Goal: Contribute content

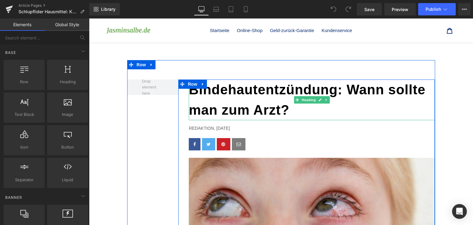
click at [224, 110] on b "Bindehautentzündung: Wann sollte man zum Arzt?" at bounding box center [307, 99] width 237 height 35
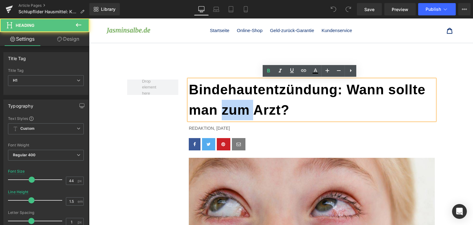
click at [224, 110] on b "Bindehautentzündung: Wann sollte man zum Arzt?" at bounding box center [307, 99] width 237 height 35
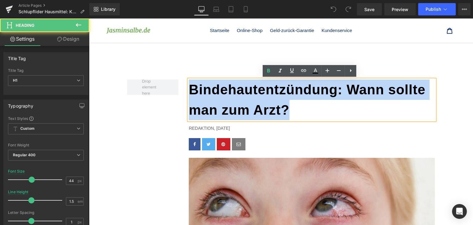
click at [224, 110] on b "Bindehautentzündung: Wann sollte man zum Arzt?" at bounding box center [307, 99] width 237 height 35
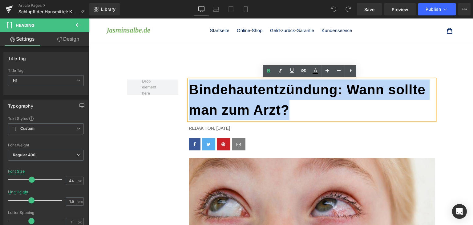
paste div
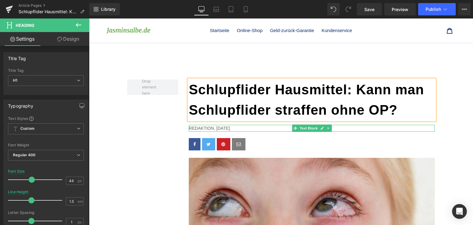
click at [216, 128] on p "Redaktion, [DATE]" at bounding box center [312, 128] width 246 height 7
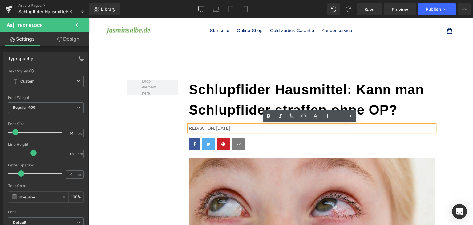
drag, startPoint x: 214, startPoint y: 127, endPoint x: 233, endPoint y: 129, distance: 18.5
click at [233, 129] on p "Redaktion, [DATE]" at bounding box center [312, 128] width 246 height 7
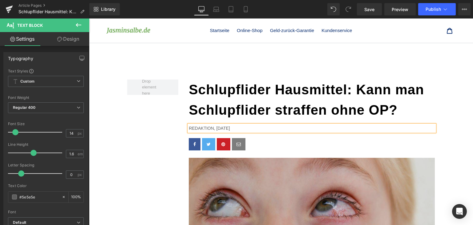
click at [322, 187] on img at bounding box center [312, 224] width 246 height 132
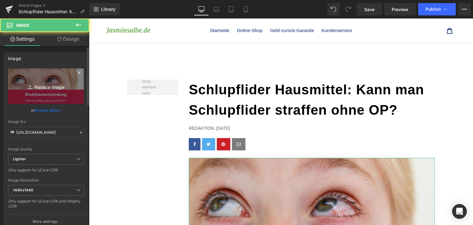
click at [67, 98] on link "Replace Image" at bounding box center [46, 85] width 76 height 35
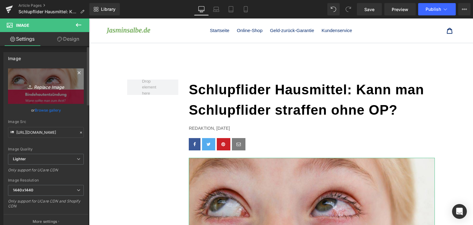
type input "C:\fakepath\schlupflider-hausmittel.jpg"
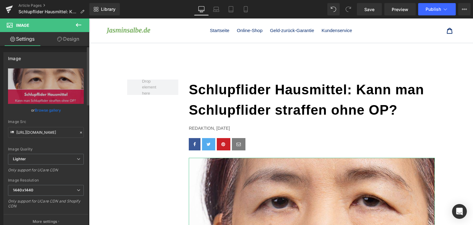
type input "[URL][DOMAIN_NAME]"
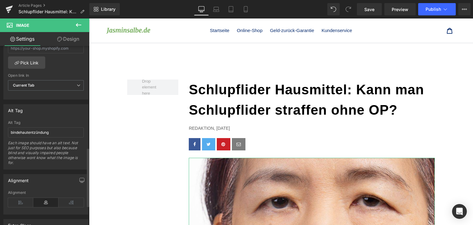
scroll to position [308, 0]
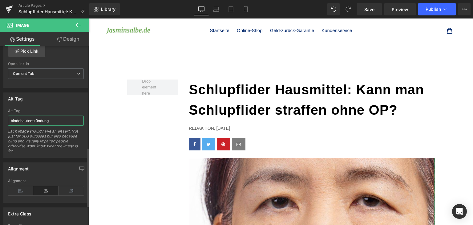
click at [51, 121] on input "bindehautentzündung" at bounding box center [46, 120] width 76 height 10
type input "schlupflider hausmittel"
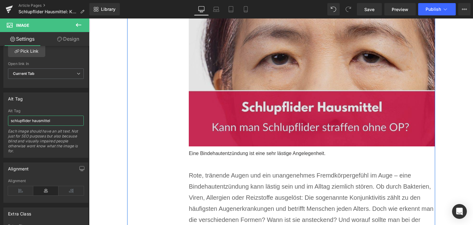
scroll to position [154, 0]
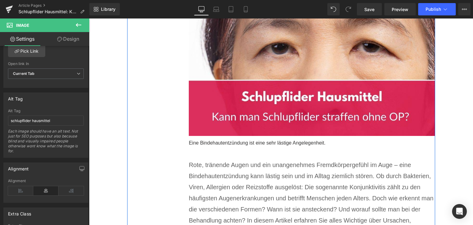
click at [241, 141] on p "Eine Bindehautentzündung ist eine sehr lästige Angelegenheit." at bounding box center [312, 143] width 246 height 8
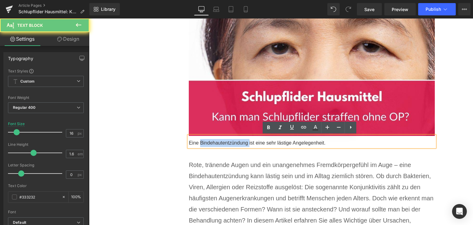
click at [241, 141] on p "Eine Bindehautentzündung ist eine sehr lästige Angelegenheit." at bounding box center [312, 143] width 246 height 8
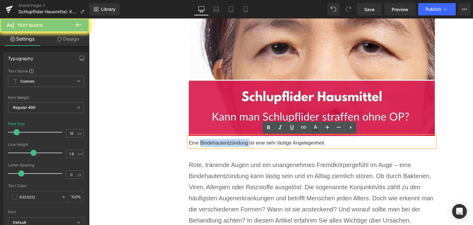
click at [241, 141] on p "Eine Bindehautentzündung ist eine sehr lästige Angelegenheit." at bounding box center [312, 143] width 246 height 8
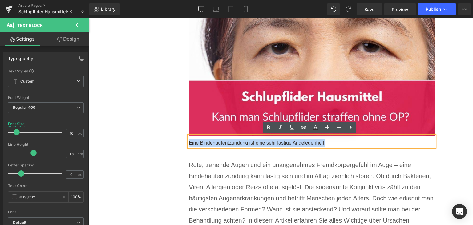
click at [241, 141] on p "Eine Bindehautentzündung ist eine sehr lästige Angelegenheit." at bounding box center [312, 143] width 246 height 8
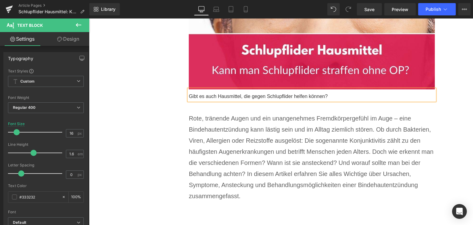
scroll to position [215, 0]
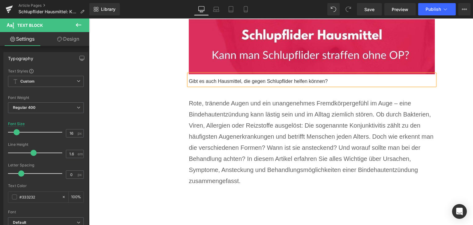
click at [277, 170] on p "Rote, tränende Augen und ein unangenehmes Fremdkörpergefühl im Auge – eine Bind…" at bounding box center [312, 142] width 246 height 89
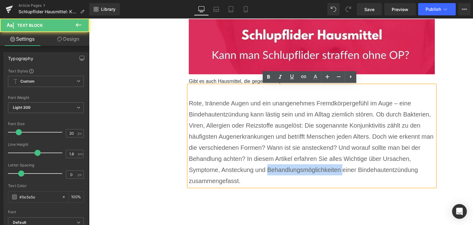
click at [277, 170] on p "Rote, tränende Augen und ein unangenehmes Fremdkörpergefühl im Auge – eine Bind…" at bounding box center [312, 142] width 246 height 89
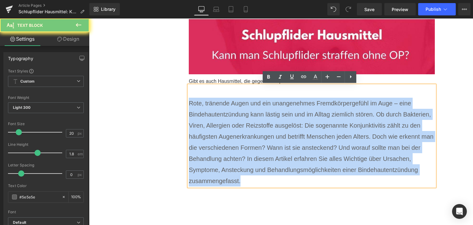
click at [277, 170] on p "Rote, tränende Augen und ein unangenehmes Fremdkörpergefühl im Auge – eine Bind…" at bounding box center [312, 142] width 246 height 89
paste div
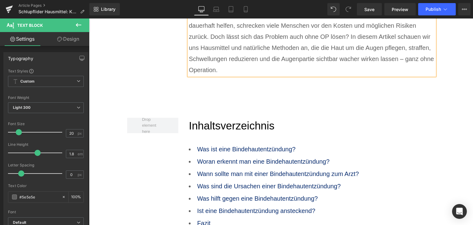
scroll to position [369, 0]
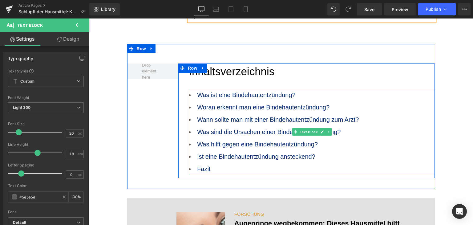
click at [231, 169] on li "Fazit" at bounding box center [312, 168] width 246 height 12
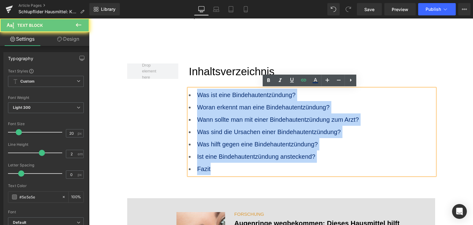
drag, startPoint x: 218, startPoint y: 169, endPoint x: 194, endPoint y: 95, distance: 78.1
click at [194, 95] on ul "Was ist eine Bindehautentzündung? [PERSON_NAME] erkennt man eine Bindehautentzü…" at bounding box center [312, 132] width 246 height 86
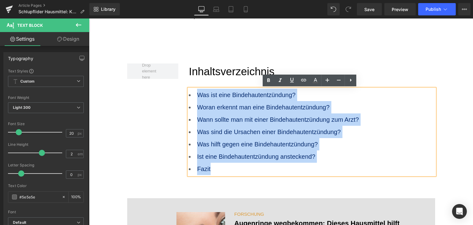
paste div
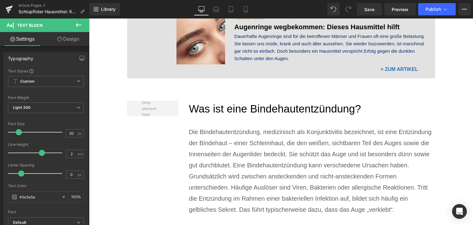
scroll to position [585, 0]
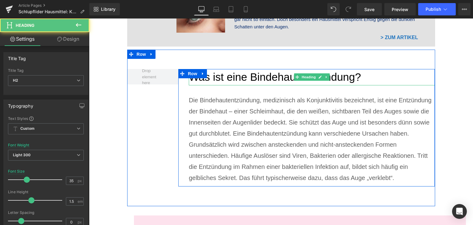
click at [219, 75] on h2 "Was ist eine Bindehautentzündung?" at bounding box center [312, 77] width 246 height 16
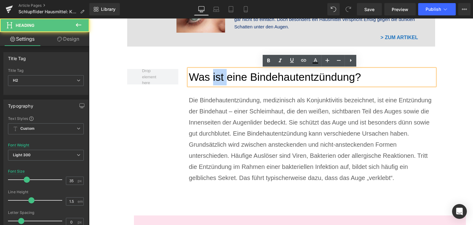
click at [219, 75] on h2 "Was ist eine Bindehautentzündung?" at bounding box center [312, 77] width 246 height 16
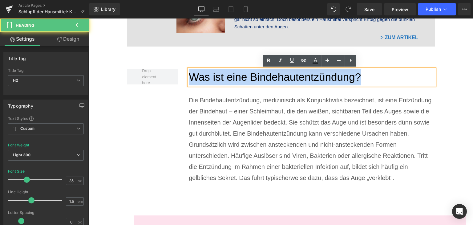
click at [219, 75] on h2 "Was ist eine Bindehautentzündung?" at bounding box center [312, 77] width 246 height 16
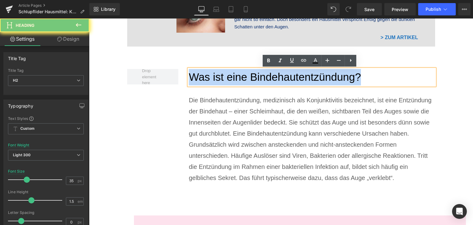
paste div
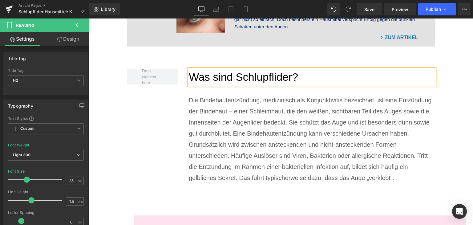
click at [234, 138] on div "Die Bindehautentzündung, medizinisch als Konjunktivitis bezeichnet, ist eine En…" at bounding box center [312, 138] width 246 height 89
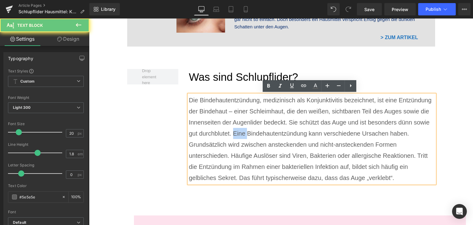
click at [234, 138] on div "Die Bindehautentzündung, medizinisch als Konjunktivitis bezeichnet, ist eine En…" at bounding box center [312, 138] width 246 height 89
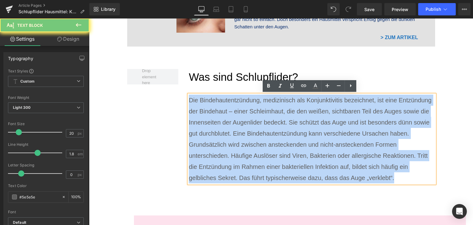
click at [234, 138] on div "Die Bindehautentzündung, medizinisch als Konjunktivitis bezeichnet, ist eine En…" at bounding box center [312, 138] width 246 height 89
paste div
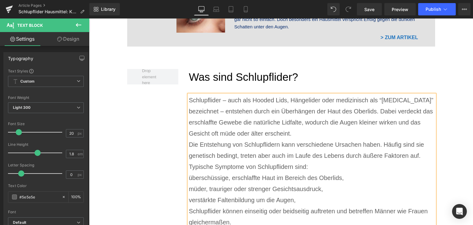
click at [323, 134] on div "Schlupflider – auch als Hooded Lids, Hängelider oder medizinisch als “[MEDICAL_…" at bounding box center [312, 166] width 246 height 144
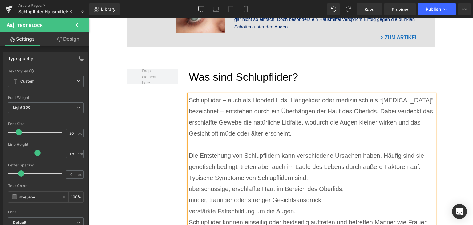
click at [346, 179] on div "Typische Symptome von Schlupflidern sind:" at bounding box center [312, 177] width 246 height 11
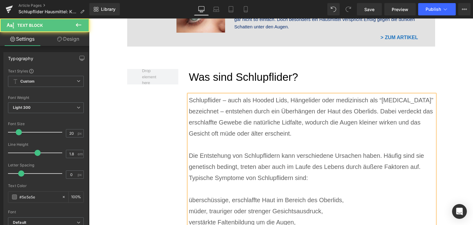
click at [425, 167] on div "Die Entstehung von Schlupflidern kann verschiedene Ursachen haben. Häufig sind …" at bounding box center [312, 161] width 246 height 22
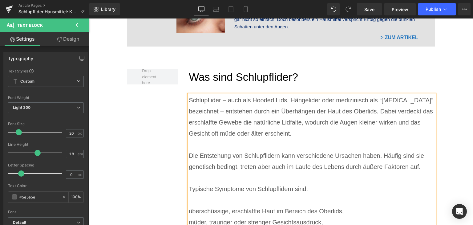
click at [189, 155] on div "Die Entstehung von Schlupflidern kann verschiedene Ursachen haben. Häufig sind …" at bounding box center [312, 161] width 246 height 22
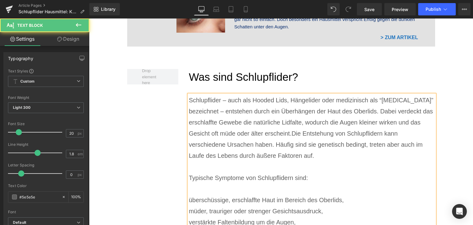
click at [211, 180] on div "Typische Symptome von Schlupflidern sind:" at bounding box center [312, 177] width 246 height 11
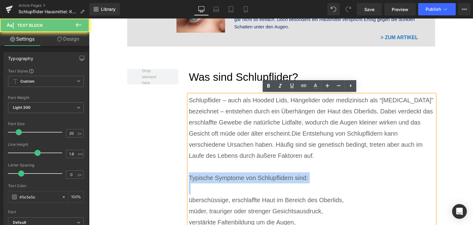
click at [211, 180] on div "Typische Symptome von Schlupflidern sind:" at bounding box center [312, 177] width 246 height 11
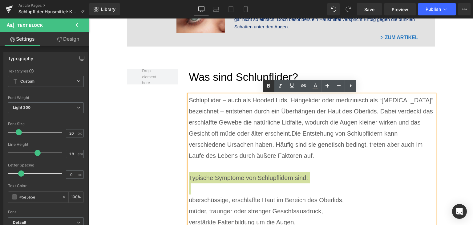
click at [269, 87] on icon at bounding box center [268, 86] width 3 height 4
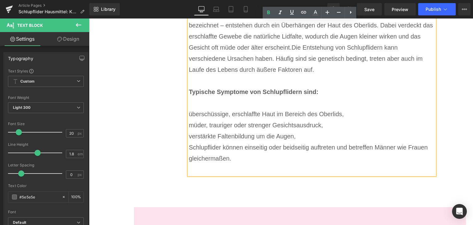
scroll to position [677, 0]
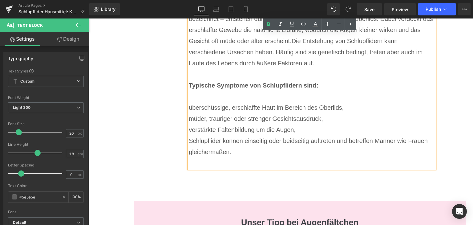
click at [189, 107] on div "überschüssige, erschlaffte Haut im Bereich des Oberlids," at bounding box center [312, 107] width 246 height 11
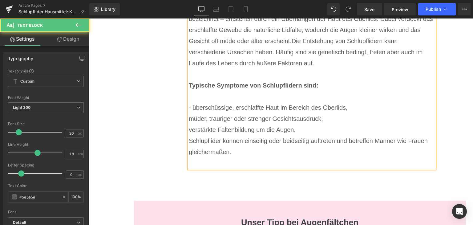
click at [189, 119] on div "müder, trauriger oder strenger Gesichtsausdruck," at bounding box center [312, 118] width 246 height 11
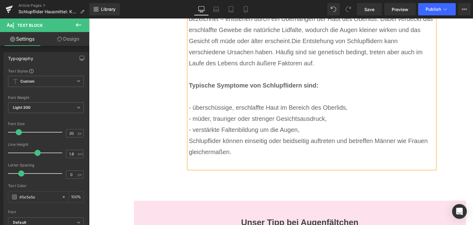
click at [326, 129] on div "- verstärkte Faltenbildung um die Augen," at bounding box center [312, 129] width 246 height 11
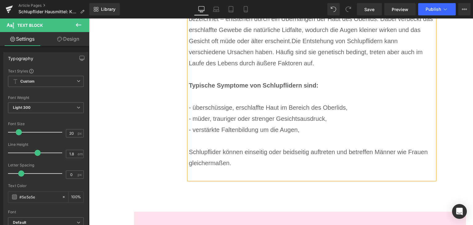
click at [232, 168] on div at bounding box center [312, 173] width 246 height 11
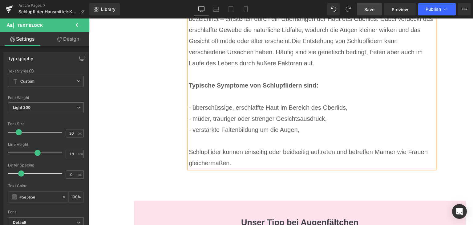
click at [367, 11] on span "Save" at bounding box center [369, 9] width 10 height 6
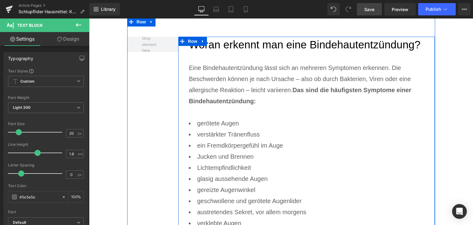
scroll to position [1046, 0]
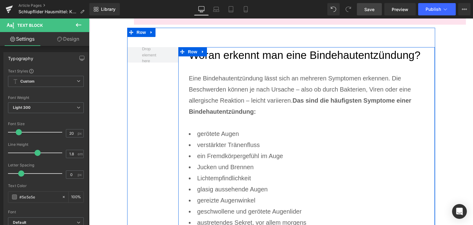
click at [235, 58] on h2 "Woran erkennt man eine Bindehautentzündung?" at bounding box center [312, 55] width 246 height 16
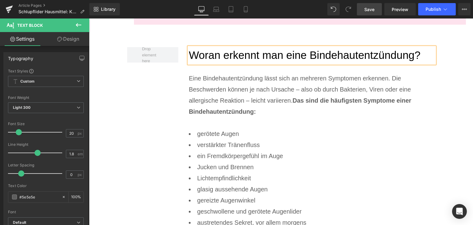
click at [235, 58] on h2 "Woran erkennt man eine Bindehautentzündung?" at bounding box center [312, 55] width 246 height 16
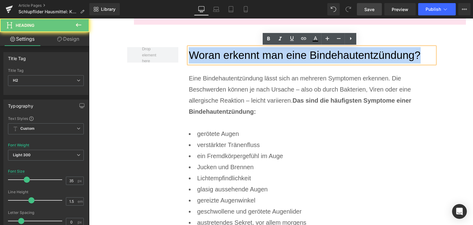
click at [235, 58] on h2 "Woran erkennt man eine Bindehautentzündung?" at bounding box center [312, 55] width 246 height 16
paste div
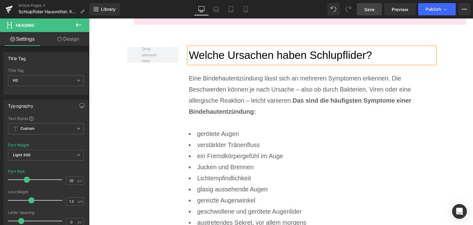
click at [233, 88] on p "Eine Bindehautentzündung lässt sich an mehreren Symptomen erkennen. Die Beschwe…" at bounding box center [312, 95] width 246 height 44
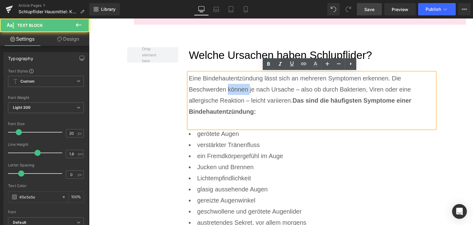
click at [233, 88] on p "Eine Bindehautentzündung lässt sich an mehreren Symptomen erkennen. Die Beschwe…" at bounding box center [312, 95] width 246 height 44
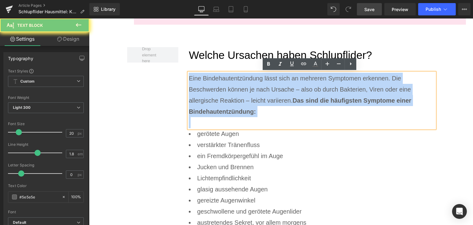
click at [233, 88] on p "Eine Bindehautentzündung lässt sich an mehreren Symptomen erkennen. Die Beschwe…" at bounding box center [312, 95] width 246 height 44
paste div
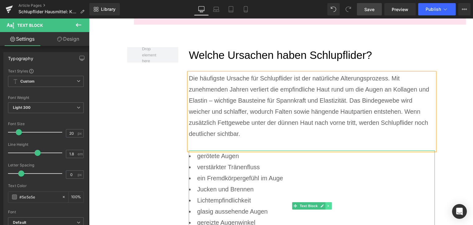
click at [327, 202] on link at bounding box center [328, 205] width 6 height 7
click at [330, 205] on icon at bounding box center [331, 206] width 3 height 4
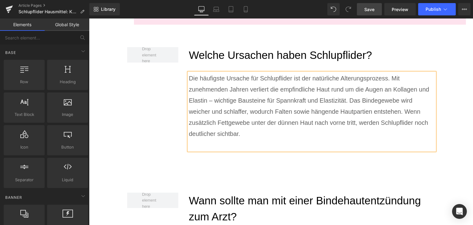
click at [162, 122] on div "Welche Ursachen haben Schlupflider? Heading Die häufigste Ursache für Schlupfli…" at bounding box center [281, 100] width 308 height 145
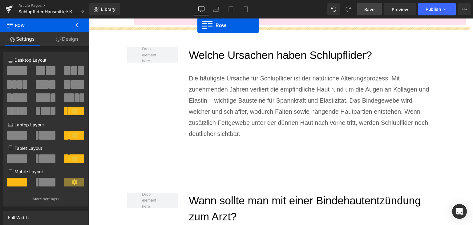
scroll to position [1016, 0]
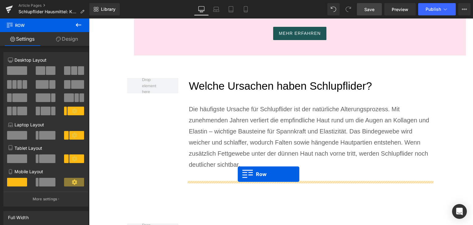
drag, startPoint x: 130, startPoint y: 72, endPoint x: 238, endPoint y: 174, distance: 148.7
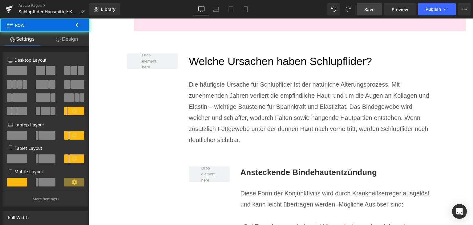
scroll to position [1077, 0]
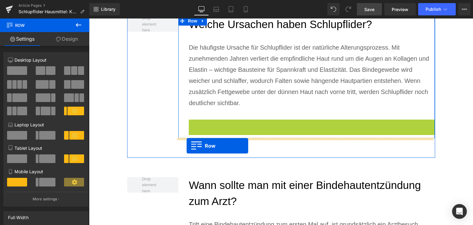
drag, startPoint x: 190, startPoint y: 123, endPoint x: 186, endPoint y: 146, distance: 22.4
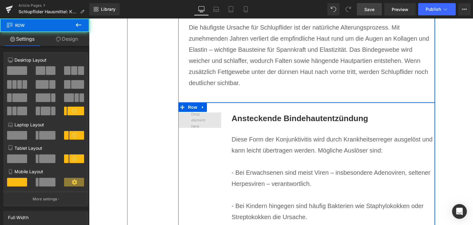
scroll to position [1108, 0]
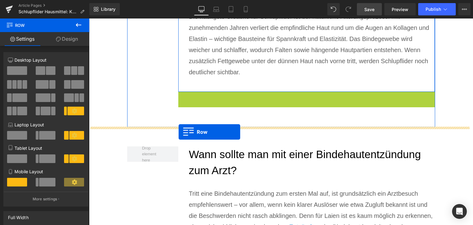
drag, startPoint x: 178, startPoint y: 94, endPoint x: 178, endPoint y: 132, distance: 37.6
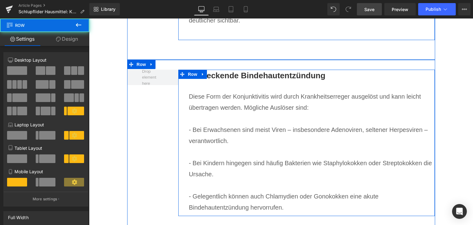
scroll to position [1169, 0]
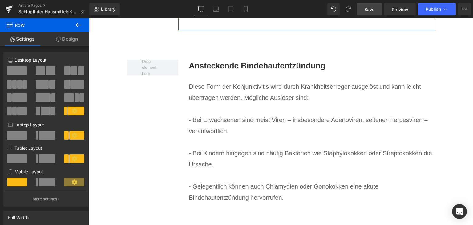
click at [209, 68] on b "Ansteckende Bindehautentzündung" at bounding box center [257, 65] width 136 height 9
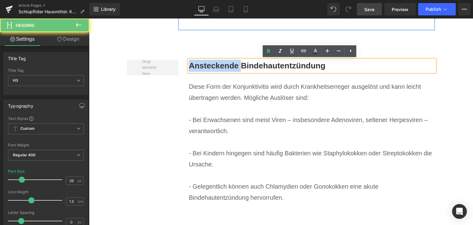
click at [209, 68] on b "Ansteckende Bindehautentzündung" at bounding box center [257, 65] width 136 height 9
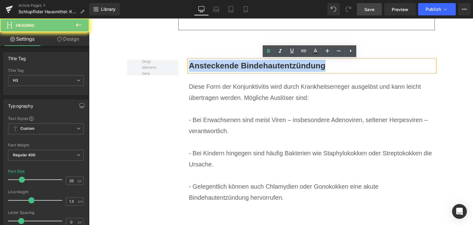
paste div
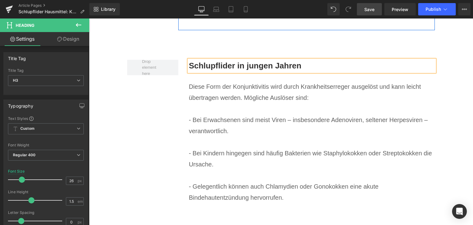
click at [233, 106] on p at bounding box center [312, 108] width 246 height 11
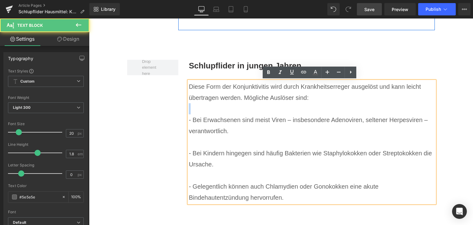
click at [233, 106] on p at bounding box center [312, 108] width 246 height 11
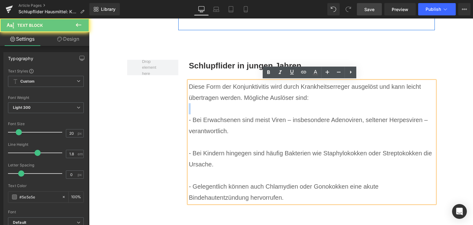
click at [233, 106] on p at bounding box center [312, 108] width 246 height 11
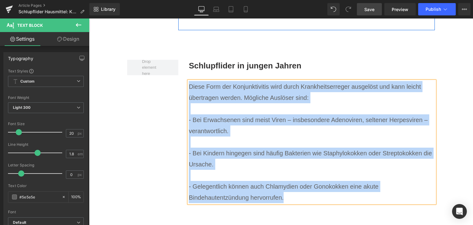
paste div
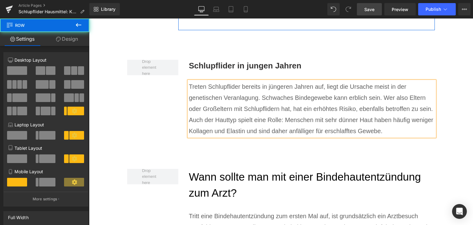
click at [170, 98] on div "Schlupflider in jungen Jahren Heading Treten Schlupflider bereits in jüngeren J…" at bounding box center [281, 99] width 308 height 99
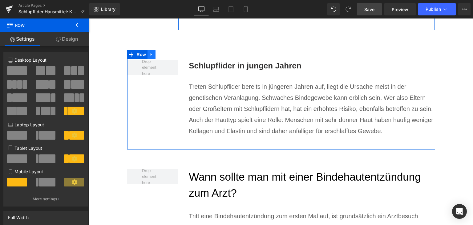
click at [153, 54] on div "Schlupflider in jungen Jahren Heading Treten Schlupflider bereits in jüngeren J…" at bounding box center [281, 99] width 308 height 99
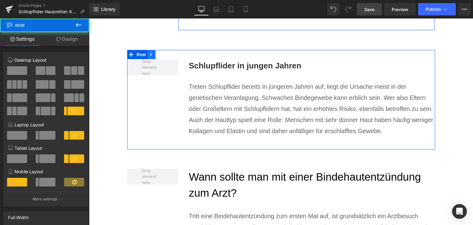
click at [151, 54] on icon at bounding box center [151, 54] width 4 height 5
click at [157, 54] on icon at bounding box center [159, 54] width 4 height 4
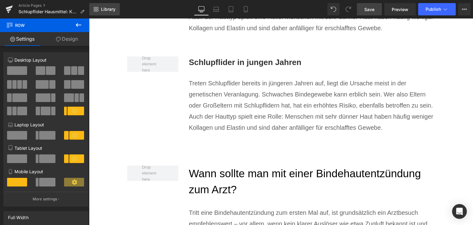
scroll to position [1275, 0]
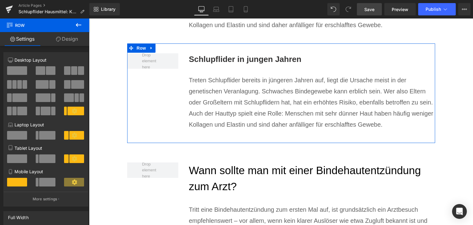
click at [215, 59] on b "Schlupflider in jungen Jahren" at bounding box center [245, 58] width 113 height 9
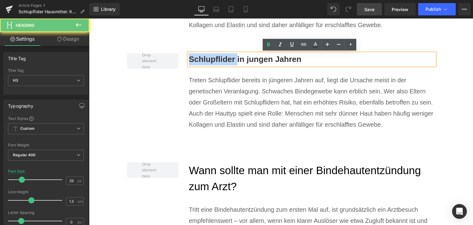
click at [215, 59] on b "Schlupflider in jungen Jahren" at bounding box center [245, 58] width 113 height 9
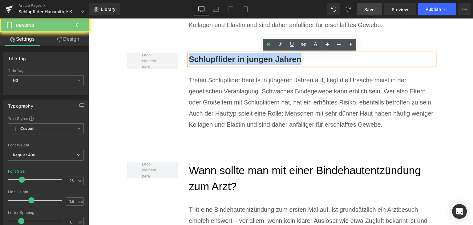
paste div
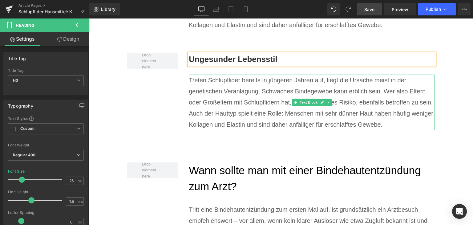
click at [244, 108] on p "Treten Schlupflider bereits in jüngeren Jahren auf, liegt die Ursache meist in …" at bounding box center [312, 101] width 246 height 55
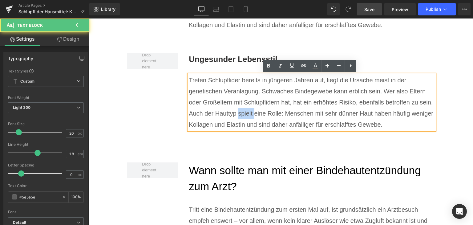
click at [244, 108] on p "Treten Schlupflider bereits in jüngeren Jahren auf, liegt die Ursache meist in …" at bounding box center [312, 101] width 246 height 55
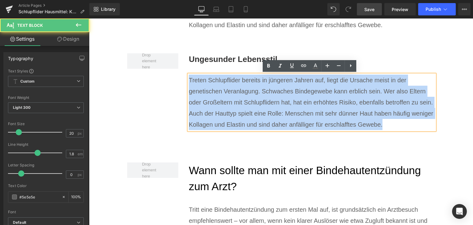
click at [244, 108] on p "Treten Schlupflider bereits in jüngeren Jahren auf, liegt die Ursache meist in …" at bounding box center [312, 101] width 246 height 55
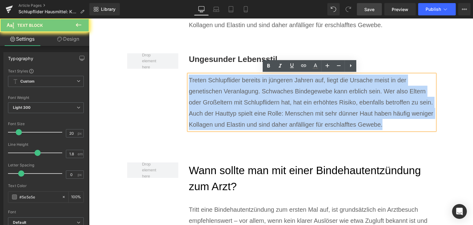
paste div
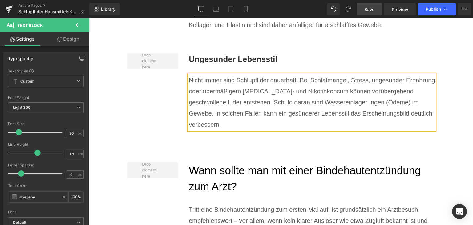
click at [167, 116] on div "Ungesunder Lebensstil Heading Nicht immer sind Schlupflider dauerhaft. Bei Schl…" at bounding box center [281, 92] width 308 height 99
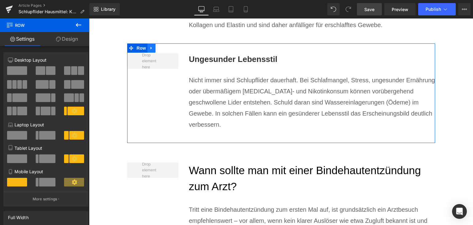
click at [151, 47] on link at bounding box center [151, 47] width 8 height 9
click at [157, 48] on icon at bounding box center [159, 48] width 4 height 4
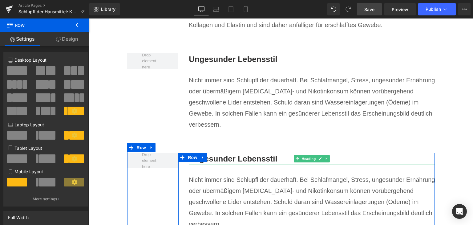
click at [229, 154] on b "Ungesunder Lebensstil" at bounding box center [233, 158] width 89 height 9
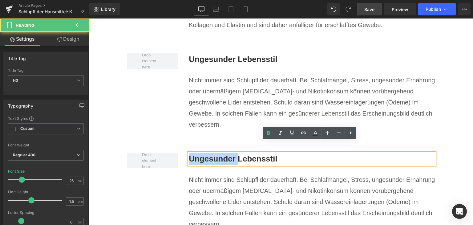
click at [229, 154] on b "Ungesunder Lebensstil" at bounding box center [233, 158] width 89 height 9
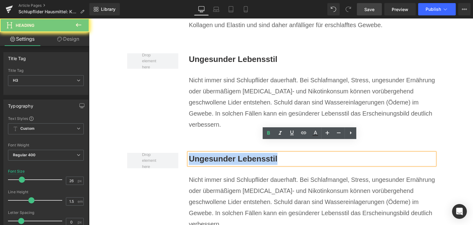
click at [229, 154] on b "Ungesunder Lebensstil" at bounding box center [233, 158] width 89 height 9
paste div
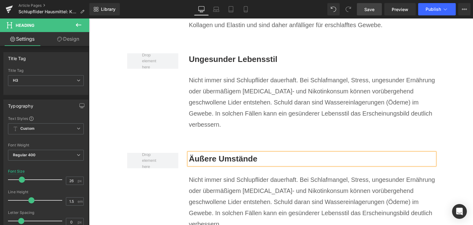
click at [225, 174] on p "Nicht immer sind Schlupflider dauerhaft. Bei Schlafmangel, Stress, ungesunder E…" at bounding box center [312, 201] width 246 height 55
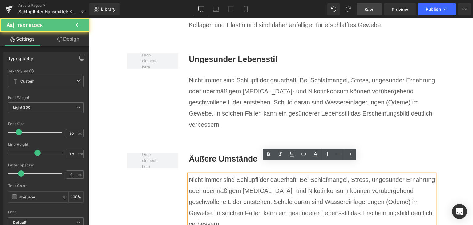
click at [225, 174] on p "Nicht immer sind Schlupflider dauerhaft. Bei Schlafmangel, Stress, ungesunder E…" at bounding box center [312, 201] width 246 height 55
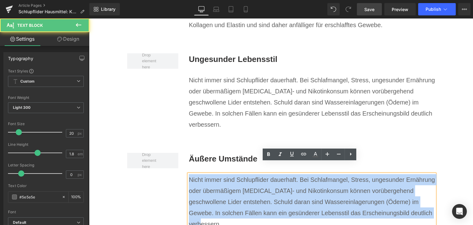
click at [225, 174] on p "Nicht immer sind Schlupflider dauerhaft. Bei Schlafmangel, Stress, ungesunder E…" at bounding box center [312, 201] width 246 height 55
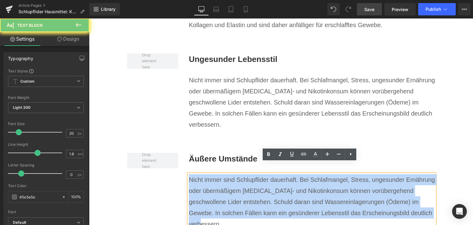
paste div
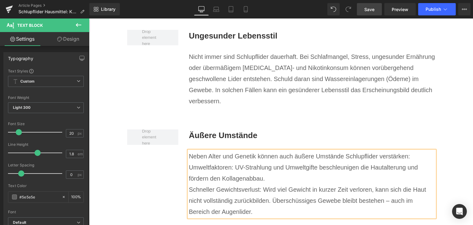
scroll to position [1339, 0]
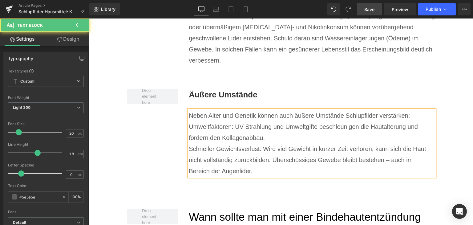
click at [411, 110] on p "Neben Alter und Genetik können auch äußere Umstände Schlupflider verstärken:" at bounding box center [312, 115] width 246 height 11
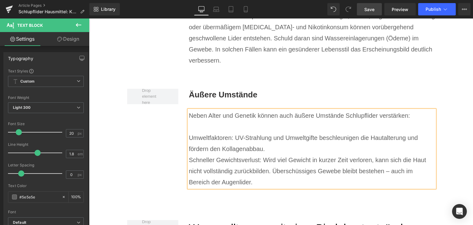
click at [281, 134] on p "Umweltfaktoren: UV-Strahlung und Umweltgifte beschleunigen die Hautalterung und…" at bounding box center [312, 143] width 246 height 22
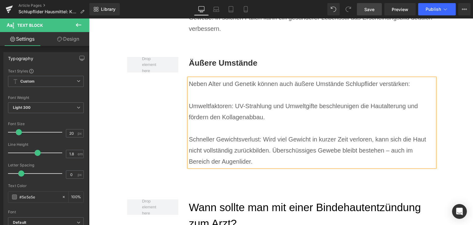
scroll to position [1370, 0]
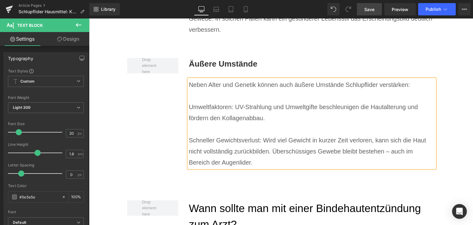
click at [151, 123] on div "Äußere Umstände Heading Neben Alter und Genetik können auch äußere Umstände Sch…" at bounding box center [281, 114] width 308 height 133
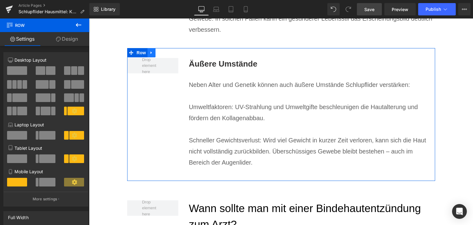
click at [149, 50] on icon at bounding box center [151, 52] width 4 height 5
click at [158, 50] on icon at bounding box center [159, 52] width 4 height 5
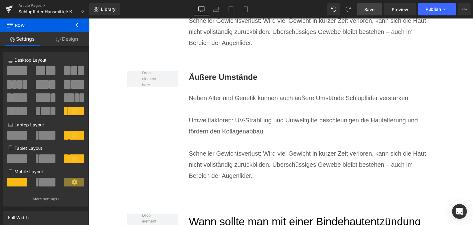
scroll to position [1496, 0]
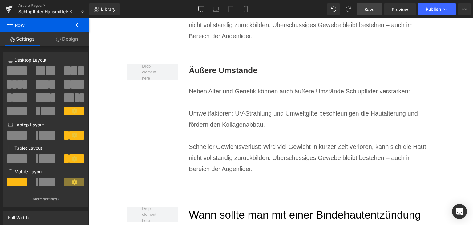
click at [217, 66] on b "Äußere Umstände" at bounding box center [223, 70] width 69 height 9
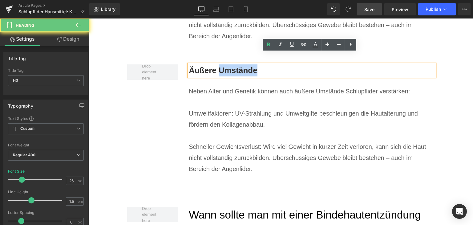
click at [217, 66] on b "Äußere Umstände" at bounding box center [223, 70] width 69 height 9
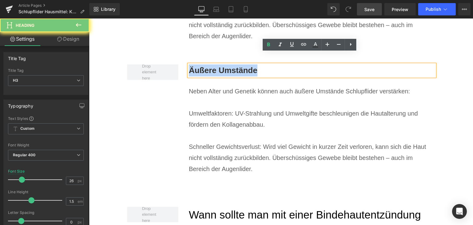
paste div
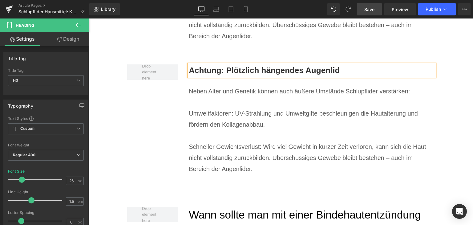
click at [245, 115] on p "Umweltfaktoren: UV-Strahlung und Umweltgifte beschleunigen die Hautalterung und…" at bounding box center [312, 119] width 246 height 22
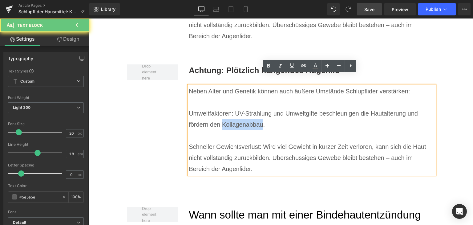
click at [245, 115] on p "Umweltfaktoren: UV-Strahlung und Umweltgifte beschleunigen die Hautalterung und…" at bounding box center [312, 119] width 246 height 22
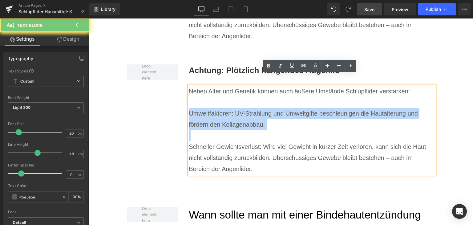
click at [245, 115] on p "Umweltfaktoren: UV-Strahlung und Umweltgifte beschleunigen die Hautalterung und…" at bounding box center [312, 119] width 246 height 22
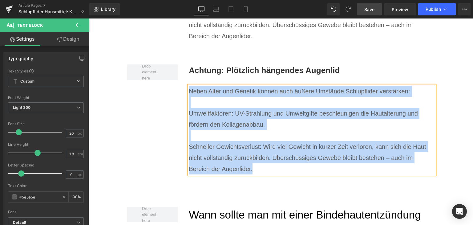
paste div
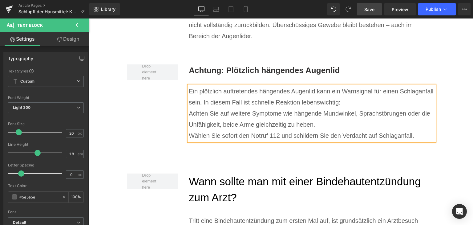
click at [352, 93] on p "Ein plötzlich auftretendes hängendes Augenlid kann ein Warnsignal für einen Sch…" at bounding box center [312, 97] width 246 height 22
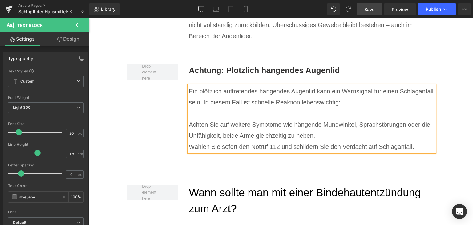
click at [351, 126] on p "Achten Sie auf weitere Symptome wie hängende Mundwinkel, Sprachstörungen oder d…" at bounding box center [312, 130] width 246 height 22
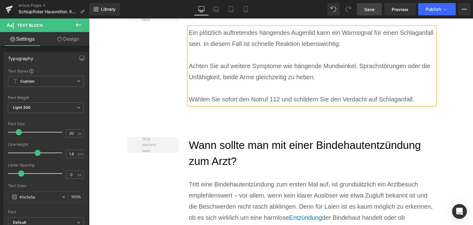
scroll to position [1589, 0]
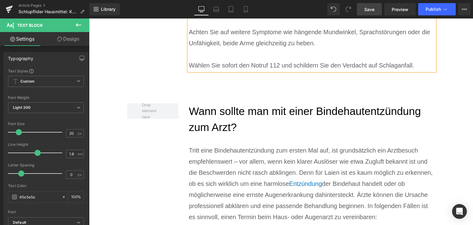
click at [228, 108] on h2 "Wann sollte man mit einer Bindehautentzündung zum Arzt?" at bounding box center [312, 119] width 246 height 32
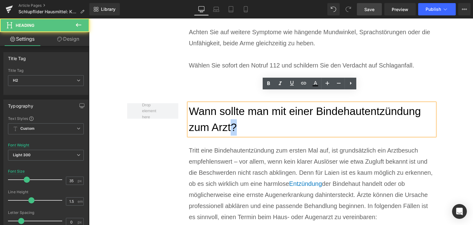
click at [228, 108] on h2 "Wann sollte man mit einer Bindehautentzündung zum Arzt?" at bounding box center [312, 119] width 246 height 32
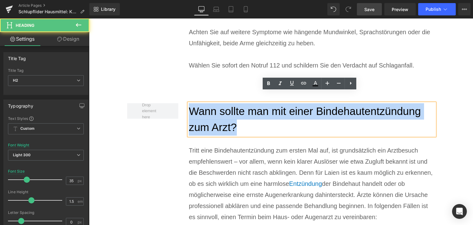
click at [228, 108] on h2 "Wann sollte man mit einer Bindehautentzündung zum Arzt?" at bounding box center [312, 119] width 246 height 32
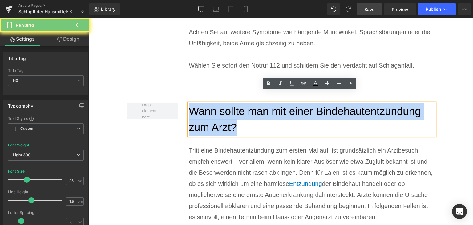
paste div
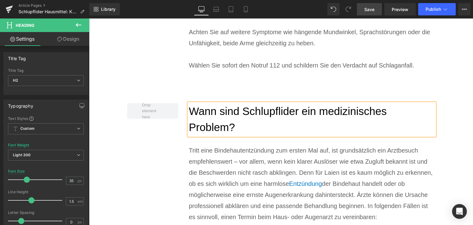
click at [222, 160] on p "Tritt eine Bindehautentzündung zum ersten Mal auf, ist grundsätzlich ein Arztbe…" at bounding box center [312, 184] width 246 height 78
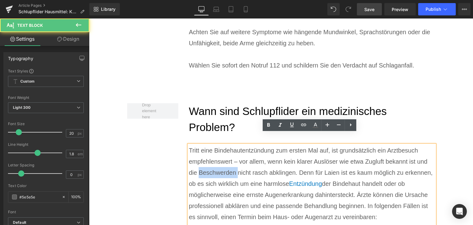
click at [222, 160] on p "Tritt eine Bindehautentzündung zum ersten Mal auf, ist grundsätzlich ein Arztbe…" at bounding box center [312, 184] width 246 height 78
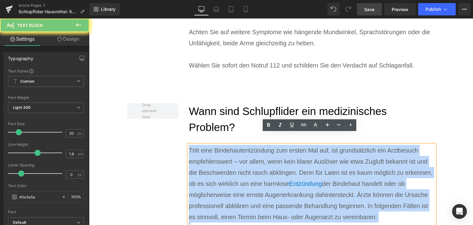
click at [222, 160] on p "Tritt eine Bindehautentzündung zum ersten Mal auf, ist grundsätzlich ein Arztbe…" at bounding box center [312, 184] width 246 height 78
paste div
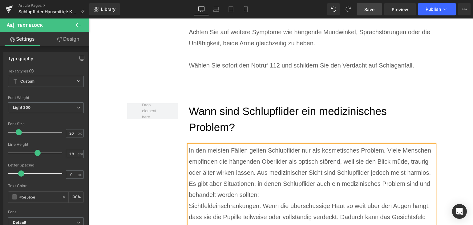
click at [282, 178] on p "Es gibt aber Situationen, in denen Schlupflider auch ein medizinisches Problem …" at bounding box center [312, 189] width 246 height 22
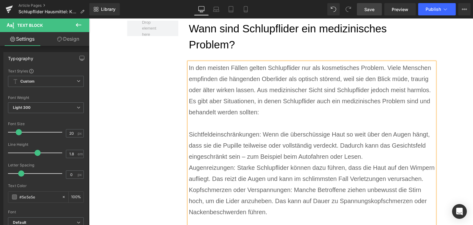
scroll to position [1681, 0]
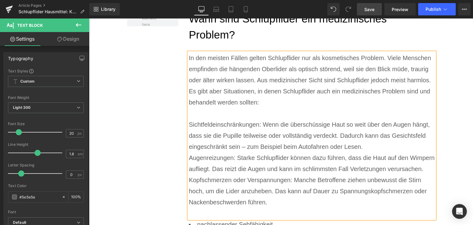
click at [370, 132] on p "Sichtfeldeinschränkungen: Wenn die überschüssige Haut so weit über den Augen hä…" at bounding box center [312, 135] width 246 height 33
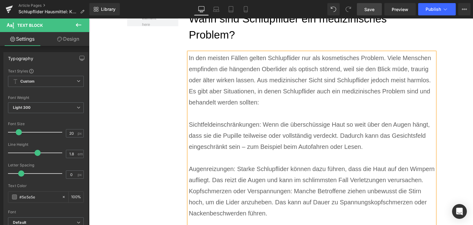
click at [308, 219] on p at bounding box center [312, 224] width 246 height 11
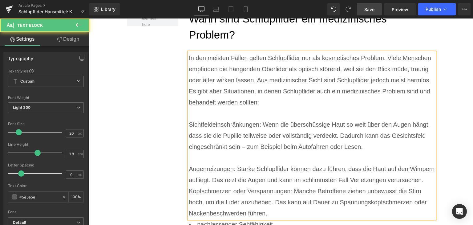
click at [189, 119] on p "Sichtfeldeinschränkungen: Wenn die überschüssige Haut so weit über den Augen hä…" at bounding box center [312, 135] width 246 height 33
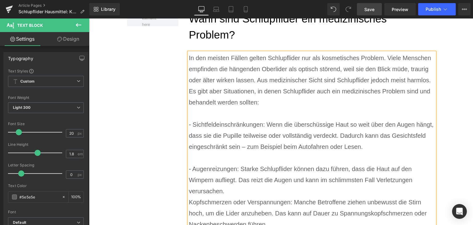
click at [237, 196] on p "Kopfschmerzen oder Verspannungen: Manche Betroffene ziehen unbewusst die Stirn …" at bounding box center [312, 212] width 246 height 33
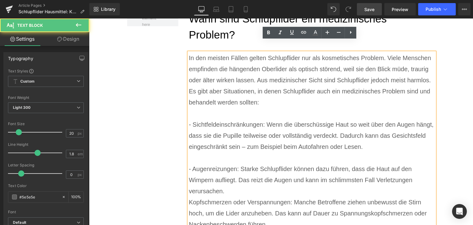
click at [236, 180] on p "- Augenreizungen: Starke Schlupflider können dazu führen, dass die Haut auf den…" at bounding box center [312, 179] width 246 height 33
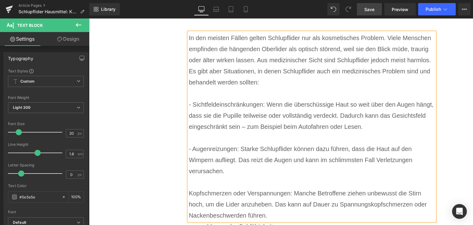
scroll to position [1712, 0]
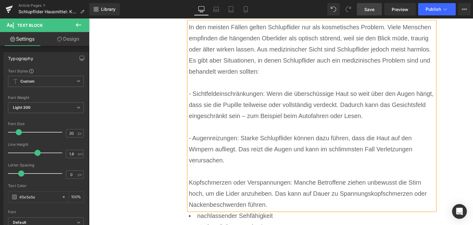
click at [189, 177] on p "Kopfschmerzen oder Verspannungen: Manche Betroffene ziehen unbewusst die Stirn …" at bounding box center [312, 193] width 246 height 33
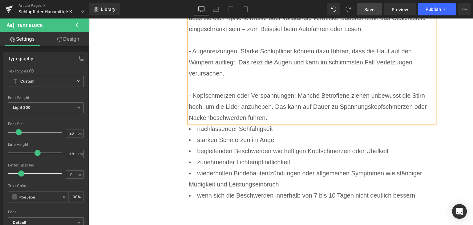
scroll to position [1804, 0]
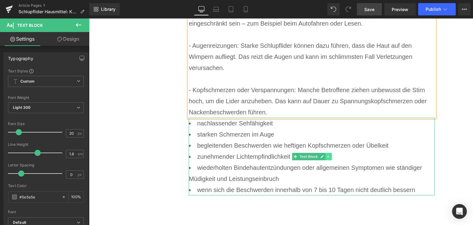
click at [327, 154] on icon at bounding box center [328, 156] width 3 height 4
click at [328, 153] on link at bounding box center [331, 156] width 6 height 7
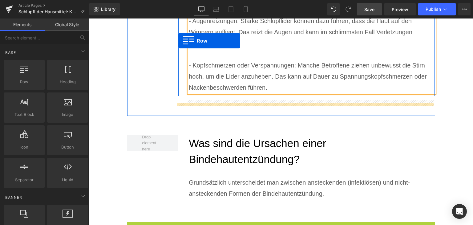
scroll to position [1779, 0]
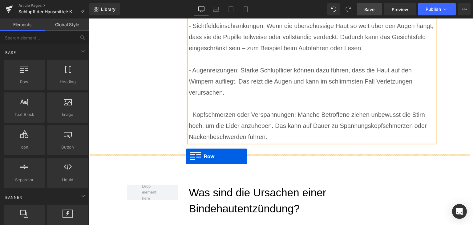
drag, startPoint x: 129, startPoint y: 117, endPoint x: 186, endPoint y: 156, distance: 68.4
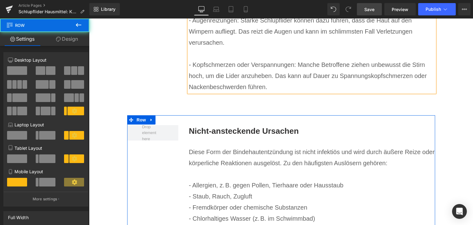
scroll to position [1841, 0]
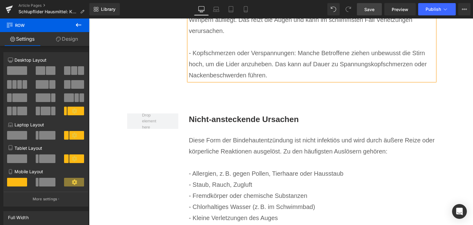
click at [222, 114] on b "Nicht-ansteckende Ursachen" at bounding box center [244, 118] width 110 height 9
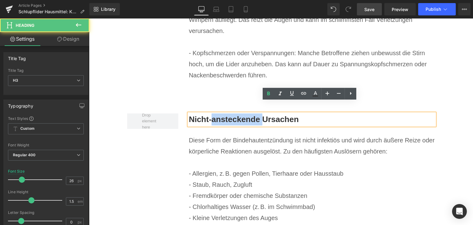
click at [222, 114] on b "Nicht-ansteckende Ursachen" at bounding box center [244, 118] width 110 height 9
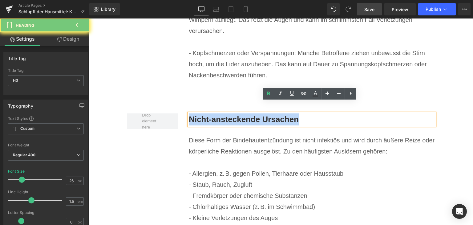
click at [222, 114] on b "Nicht-ansteckende Ursachen" at bounding box center [244, 118] width 110 height 9
paste div
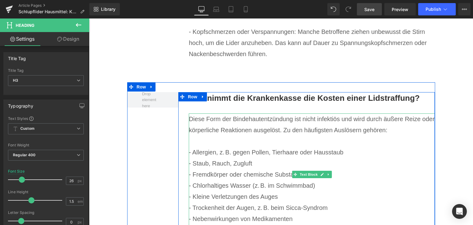
scroll to position [1872, 0]
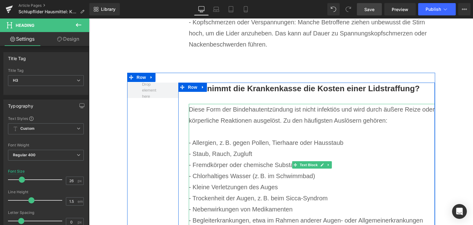
click at [230, 148] on p "- Staub, Rauch, Zugluft" at bounding box center [312, 153] width 246 height 11
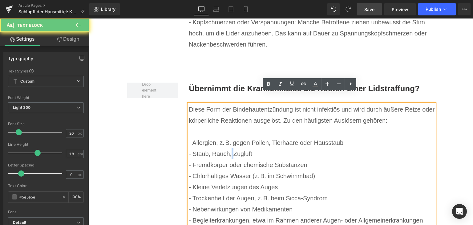
click at [230, 148] on p "- Staub, Rauch, Zugluft" at bounding box center [312, 153] width 246 height 11
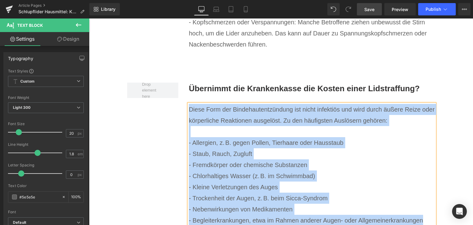
paste div
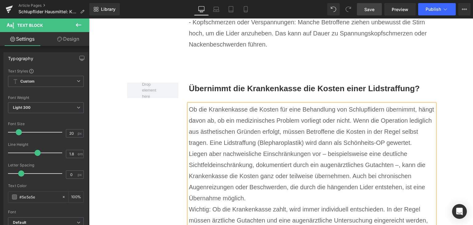
click at [277, 185] on p "Liegen aber nachweisliche Einschränkungen vor – beispielsweise eine deutliche S…" at bounding box center [312, 175] width 246 height 55
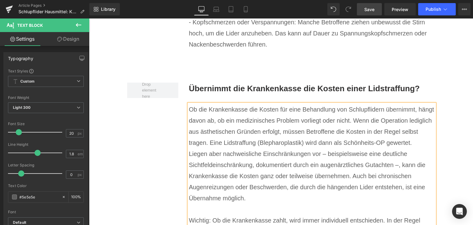
click at [426, 134] on p "Ob die Krankenkasse die Kosten für eine Behandlung von Schlupflidern übernimmt,…" at bounding box center [312, 126] width 246 height 44
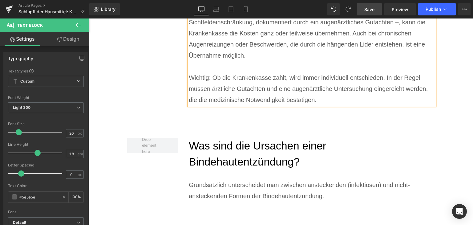
scroll to position [2026, 0]
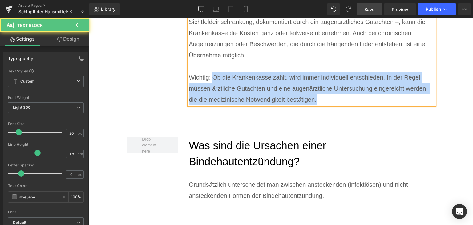
drag, startPoint x: 210, startPoint y: 67, endPoint x: 186, endPoint y: 65, distance: 24.1
click at [189, 65] on div "Ob die Krankenkasse die Kosten für eine Behandlung von Schlupflidern übernimmt,…" at bounding box center [312, 27] width 246 height 155
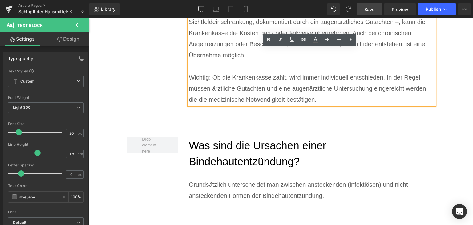
click at [189, 66] on div "Ob die Krankenkasse die Kosten für eine Behandlung von Schlupflidern übernimmt,…" at bounding box center [312, 27] width 246 height 155
drag, startPoint x: 186, startPoint y: 65, endPoint x: 209, endPoint y: 65, distance: 22.8
click at [209, 72] on p "Wichtig: Ob die Krankenkasse zahlt, wird immer individuell entschieden. In der …" at bounding box center [312, 88] width 246 height 33
click at [269, 41] on icon at bounding box center [268, 40] width 3 height 4
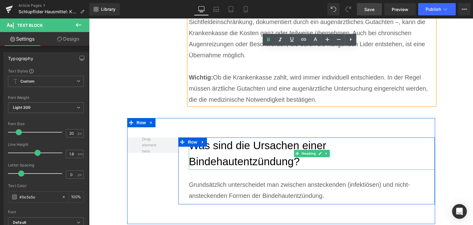
click at [239, 139] on h2 "Was sind die Ursachen einer Bindehautentzündung?" at bounding box center [312, 153] width 246 height 32
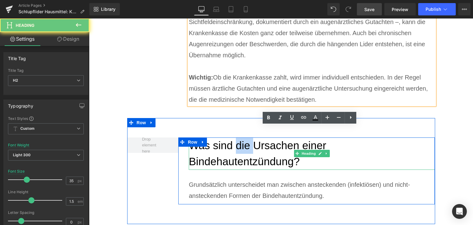
click at [239, 139] on h2 "Was sind die Ursachen einer Bindehautentzündung?" at bounding box center [312, 153] width 246 height 32
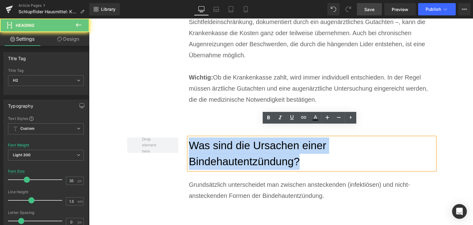
click at [239, 139] on h2 "Was sind die Ursachen einer Bindehautentzündung?" at bounding box center [312, 153] width 246 height 32
paste div
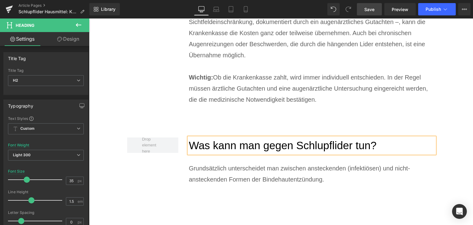
click at [240, 166] on p "Grundsätzlich unterscheidet man zwischen ansteckenden (infektiösen) und nicht-a…" at bounding box center [312, 173] width 246 height 22
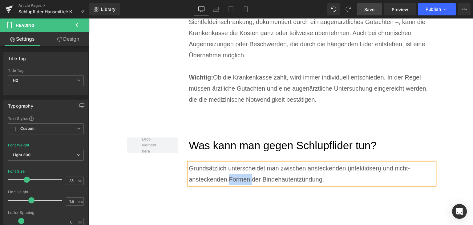
click at [240, 166] on p "Grundsätzlich unterscheidet man zwischen ansteckenden (infektiösen) und nicht-a…" at bounding box center [312, 173] width 246 height 22
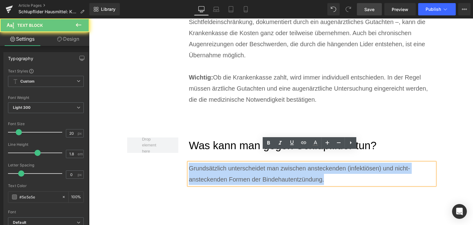
click at [240, 166] on p "Grundsätzlich unterscheidet man zwischen ansteckenden (infektiösen) und nicht-a…" at bounding box center [312, 173] width 246 height 22
paste div
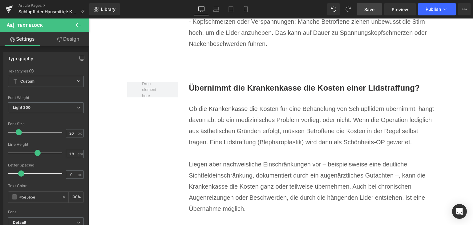
scroll to position [1872, 0]
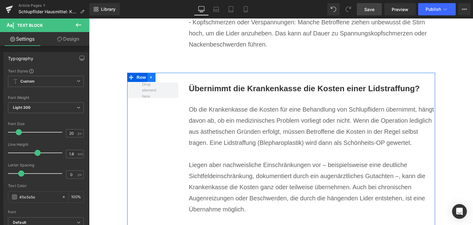
click at [150, 76] on icon at bounding box center [150, 77] width 1 height 3
click at [157, 75] on icon at bounding box center [159, 77] width 4 height 4
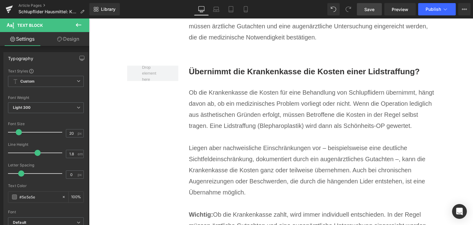
scroll to position [2089, 0]
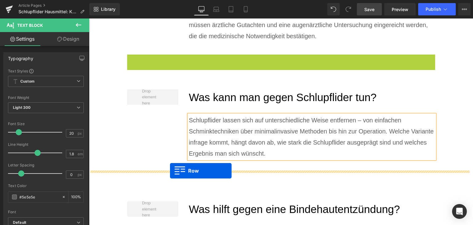
drag, startPoint x: 128, startPoint y: 47, endPoint x: 170, endPoint y: 170, distance: 130.2
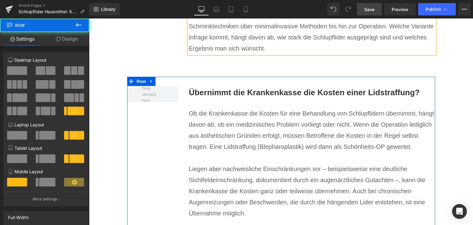
scroll to position [2181, 0]
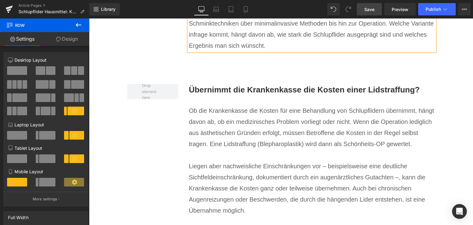
click at [231, 85] on b "Übernimmt die Krankenkasse die Kosten einer Lidstraffung?" at bounding box center [304, 89] width 231 height 9
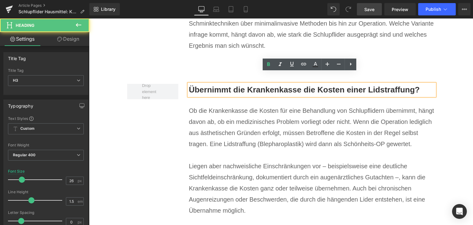
click at [231, 85] on b "Übernimmt die Krankenkasse die Kosten einer Lidstraffung?" at bounding box center [304, 89] width 231 height 9
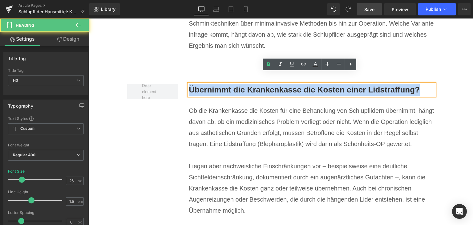
click at [231, 85] on b "Übernimmt die Krankenkasse die Kosten einer Lidstraffung?" at bounding box center [304, 89] width 231 height 9
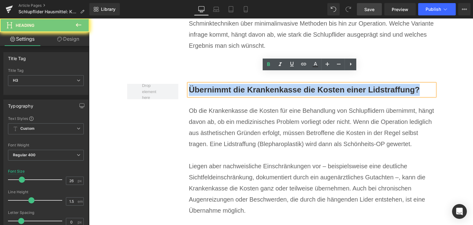
paste div
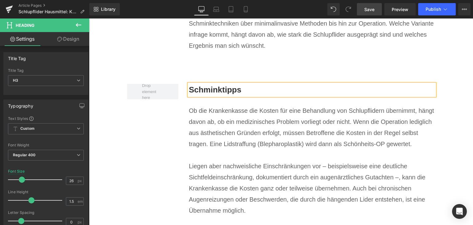
click at [237, 129] on p "Ob die Krankenkasse die Kosten für eine Behandlung von Schlupflidern übernimmt,…" at bounding box center [312, 127] width 246 height 44
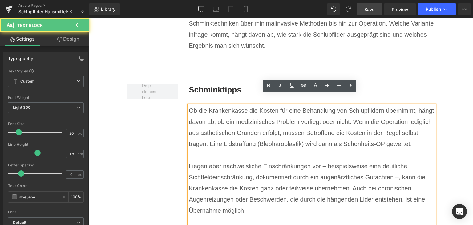
click at [237, 129] on p "Ob die Krankenkasse die Kosten für eine Behandlung von Schlupflidern übernimmt,…" at bounding box center [312, 127] width 246 height 44
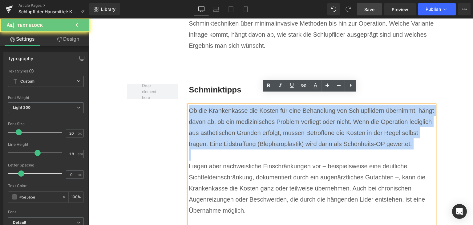
click at [237, 129] on p "Ob die Krankenkasse die Kosten für eine Behandlung von Schlupflidern übernimmt,…" at bounding box center [312, 127] width 246 height 44
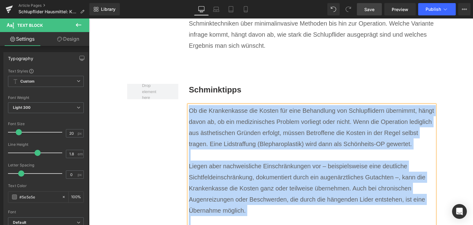
paste div
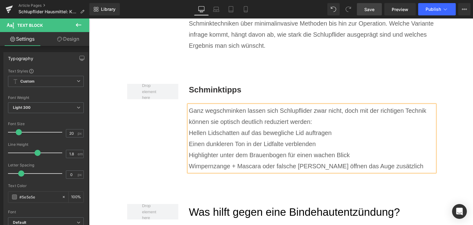
click at [324, 109] on p "Ganz wegschminken lassen sich Schlupflider zwar nicht, doch mit der richtigen T…" at bounding box center [312, 116] width 246 height 22
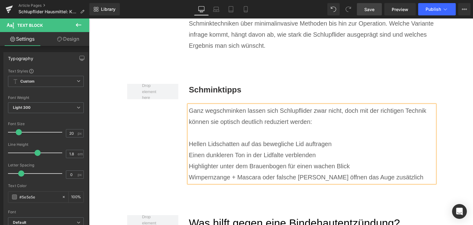
click at [189, 138] on p "Hellen Lidschatten auf das bewegliche Lid auftragen" at bounding box center [312, 143] width 246 height 11
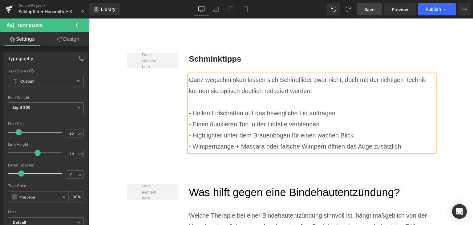
click at [136, 76] on div "Schminktipps Heading Ganz wegschminken lassen sich Schlupflider zwar nicht, doc…" at bounding box center [281, 104] width 308 height 122
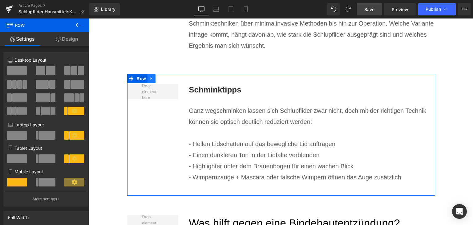
click at [149, 76] on icon at bounding box center [151, 78] width 4 height 5
click at [157, 76] on icon at bounding box center [159, 78] width 4 height 4
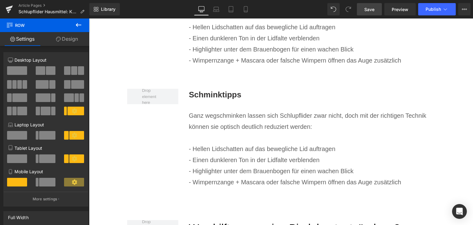
scroll to position [2322, 0]
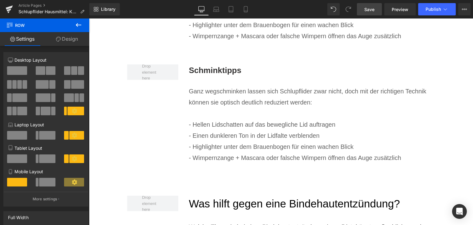
click at [89, 18] on div at bounding box center [89, 18] width 0 height 0
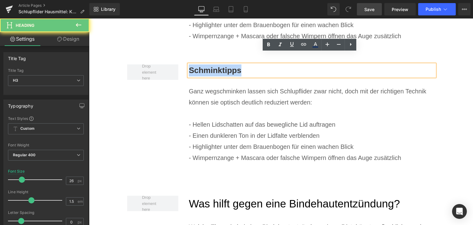
click at [215, 64] on h3 "Schminktipps" at bounding box center [312, 70] width 246 height 12
paste div
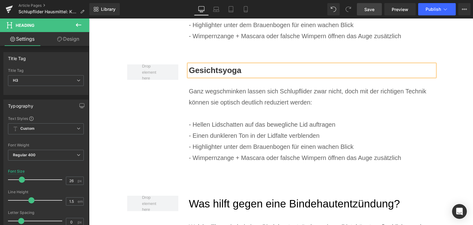
click at [226, 130] on p "- Einen dunkleren Ton in der Lidfalte verblenden" at bounding box center [312, 135] width 246 height 11
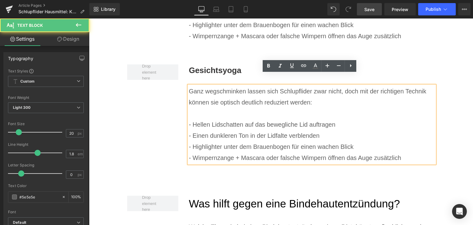
click at [226, 130] on p "- Einen dunkleren Ton in der Lidfalte verblenden" at bounding box center [312, 135] width 246 height 11
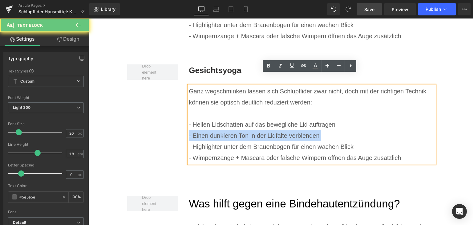
click at [226, 130] on p "- Einen dunkleren Ton in der Lidfalte verblenden" at bounding box center [312, 135] width 246 height 11
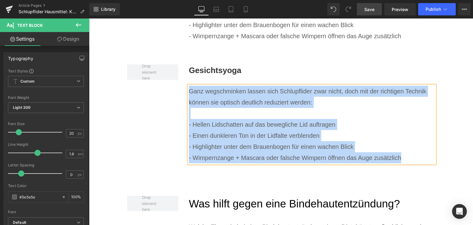
paste div
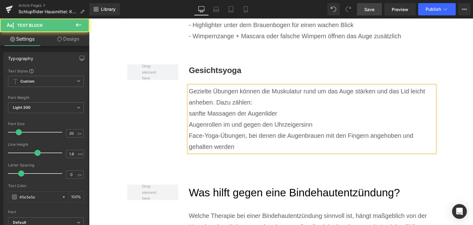
click at [264, 90] on p "Gezielte Übungen können die Muskulatur rund um das Auge stärken und das Lid lei…" at bounding box center [312, 97] width 246 height 22
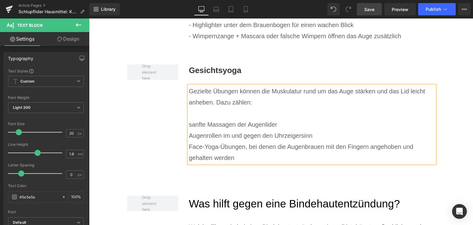
click at [189, 119] on p "sanfte Massagen der Augenlider" at bounding box center [312, 124] width 246 height 11
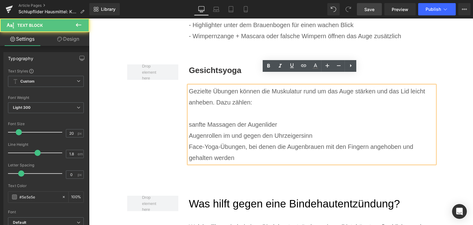
click at [189, 119] on p "sanfte Massagen der Augenlider" at bounding box center [312, 124] width 246 height 11
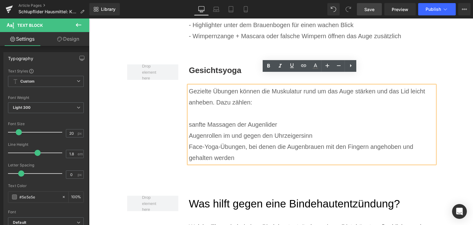
click at [189, 119] on p "sanfte Massagen der Augenlider" at bounding box center [312, 124] width 246 height 11
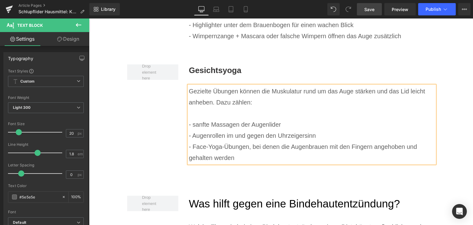
click at [162, 115] on div "Gesichtsyoga Heading Gezielte Übungen können die Muskulatur rund um das Auge st…" at bounding box center [281, 115] width 308 height 122
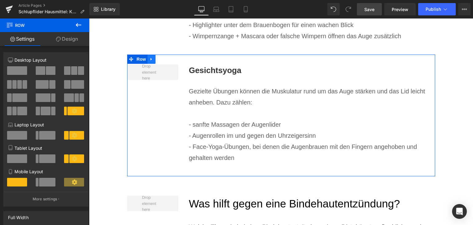
click at [149, 57] on icon at bounding box center [151, 59] width 4 height 5
click at [157, 57] on icon at bounding box center [159, 59] width 4 height 4
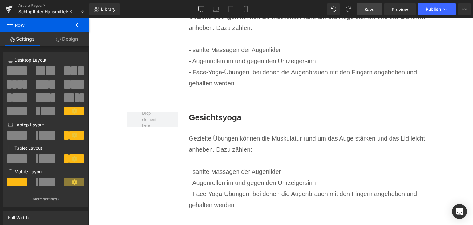
scroll to position [2444, 0]
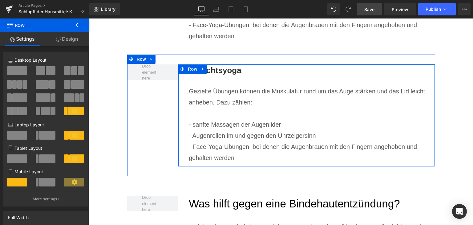
click at [209, 66] on b "Gesichtsyoga" at bounding box center [215, 70] width 53 height 9
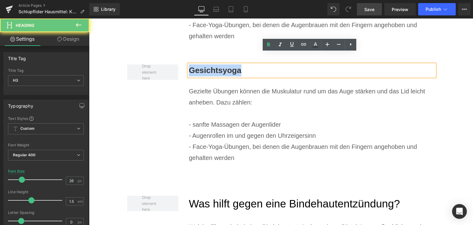
click at [209, 66] on b "Gesichtsyoga" at bounding box center [215, 70] width 53 height 9
paste div
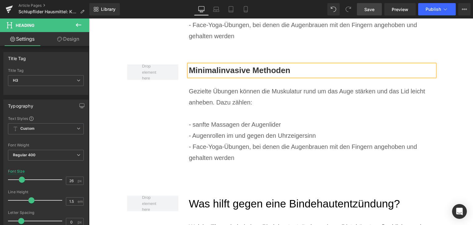
click at [229, 119] on p "- sanfte Massagen der Augenlider" at bounding box center [312, 124] width 246 height 11
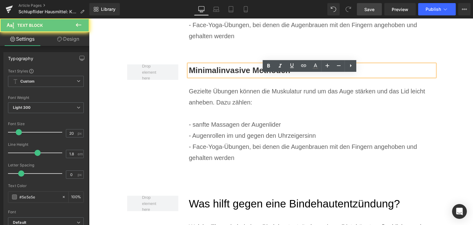
click at [229, 119] on p "- sanfte Massagen der Augenlider" at bounding box center [312, 124] width 246 height 11
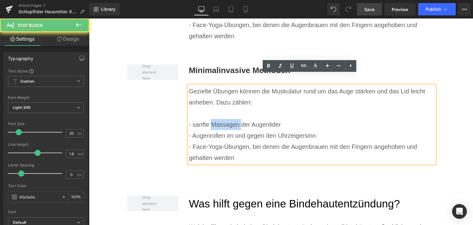
click at [229, 119] on p "- sanfte Massagen der Augenlider" at bounding box center [312, 124] width 246 height 11
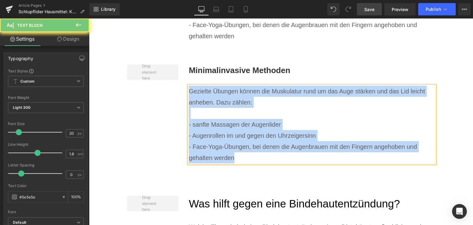
paste div
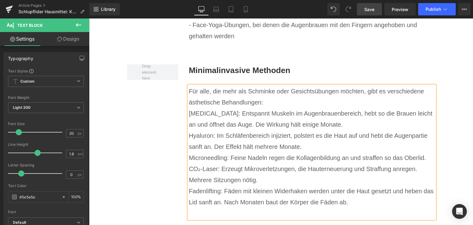
click at [286, 92] on p "Für alle, die mehr als Schminke oder Gesichtsübungen möchten, gibt es verschied…" at bounding box center [312, 97] width 246 height 22
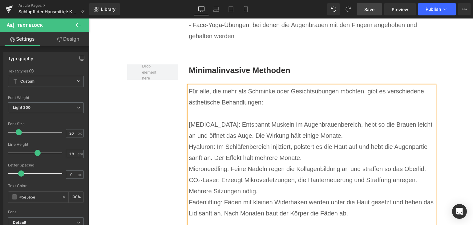
click at [340, 127] on p "[MEDICAL_DATA]: Entspannt Muskeln im Augenbrauenbereich, hebt so die Brauen lei…" at bounding box center [312, 130] width 246 height 22
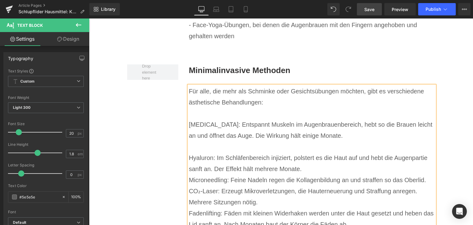
click at [327, 157] on p "Hyaluron: Im Schläfenbereich injiziert, polstert es die Haut auf und hebt die A…" at bounding box center [312, 163] width 246 height 22
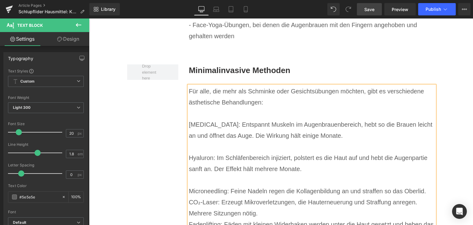
click at [305, 205] on p "CO₂-Laser: Erzeugt Mikroverletzungen, die Hauterneuerung und Straffung anregen.…" at bounding box center [312, 207] width 246 height 22
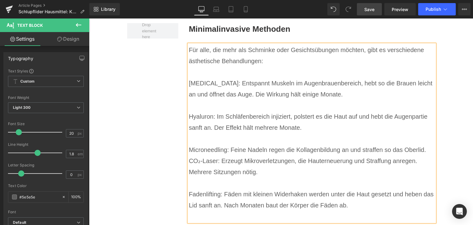
scroll to position [2536, 0]
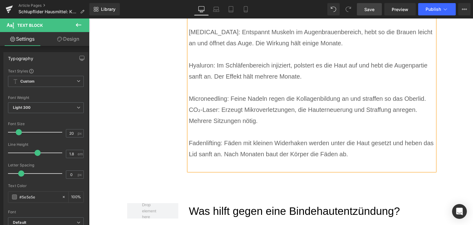
click at [227, 159] on p at bounding box center [312, 164] width 246 height 11
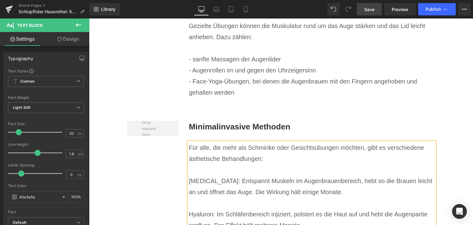
scroll to position [2382, 0]
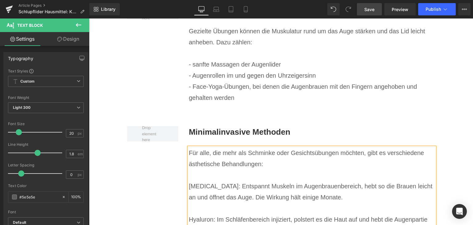
click at [138, 157] on div "Minimalinvasive Methoden Heading Für alle, die mehr als Schminke oder Gesichtsü…" at bounding box center [281, 221] width 308 height 210
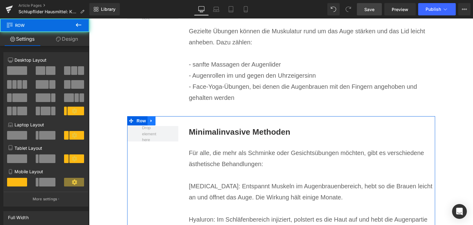
click at [150, 118] on icon at bounding box center [151, 120] width 4 height 5
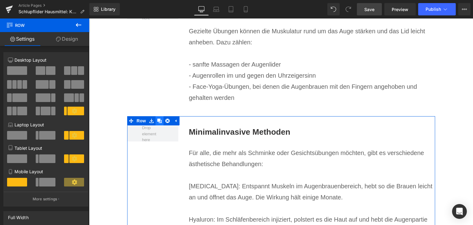
click at [157, 118] on icon at bounding box center [159, 120] width 4 height 4
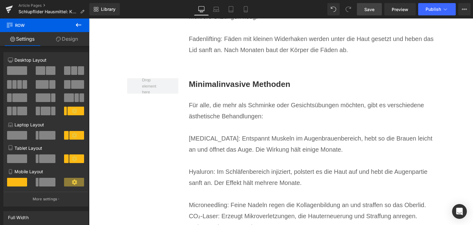
scroll to position [2654, 0]
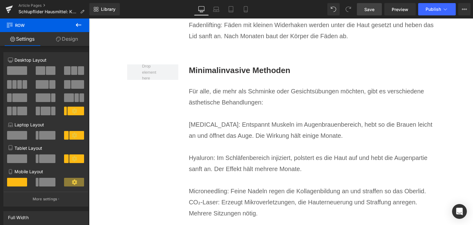
click at [227, 66] on b "Minimalinvasive Methoden" at bounding box center [239, 70] width 101 height 9
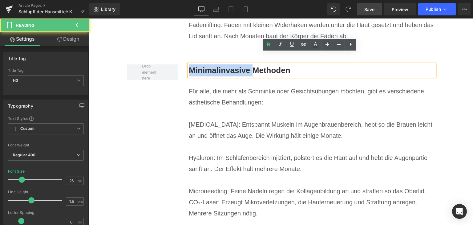
click at [227, 66] on b "Minimalinvasive Methoden" at bounding box center [239, 70] width 101 height 9
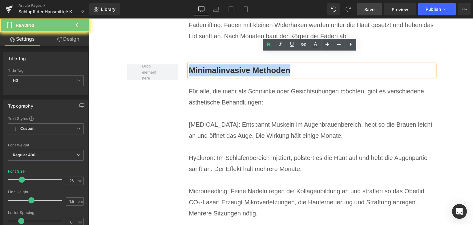
click at [227, 66] on b "Minimalinvasive Methoden" at bounding box center [239, 70] width 101 height 9
paste div
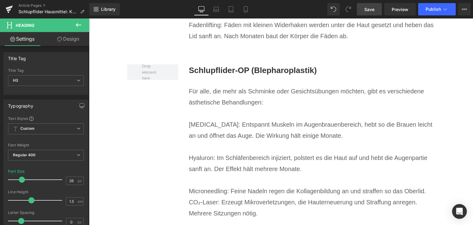
click at [225, 119] on p "[MEDICAL_DATA]: Entspannt Muskeln im Augenbrauenbereich, hebt so die Brauen lei…" at bounding box center [312, 130] width 246 height 22
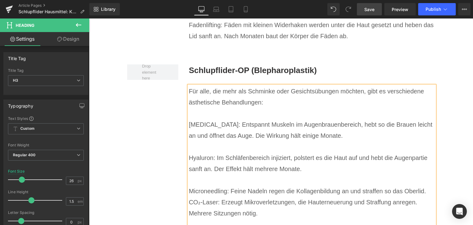
click at [225, 119] on p "[MEDICAL_DATA]: Entspannt Muskeln im Augenbrauenbereich, hebt so die Brauen lei…" at bounding box center [312, 130] width 246 height 22
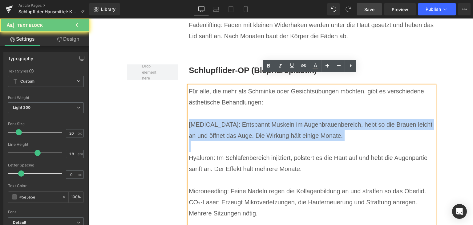
click at [225, 119] on p "[MEDICAL_DATA]: Entspannt Muskeln im Augenbrauenbereich, hebt so die Brauen lei…" at bounding box center [312, 130] width 246 height 22
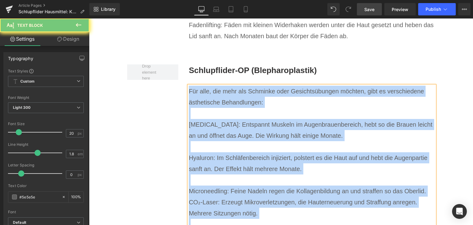
paste div
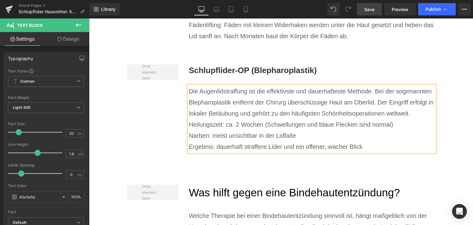
click at [414, 101] on p "Die Augenlidstraffung ist die effektivste und dauerhafteste Methode. Bei der so…" at bounding box center [312, 102] width 246 height 33
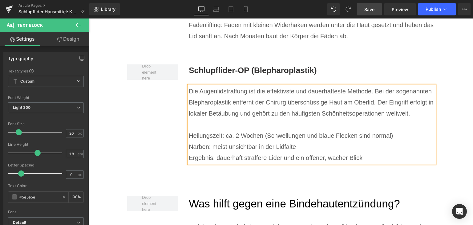
click at [138, 99] on div "Schlupflider-OP (Blepharoplastik) Heading Die Augenlidstraffung ist die effekti…" at bounding box center [281, 115] width 308 height 122
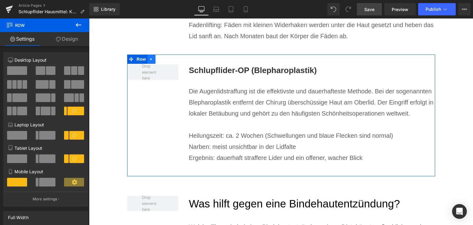
click at [151, 57] on icon at bounding box center [151, 59] width 4 height 5
click at [157, 57] on icon at bounding box center [159, 59] width 4 height 4
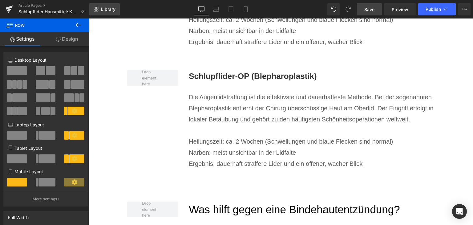
scroll to position [2776, 0]
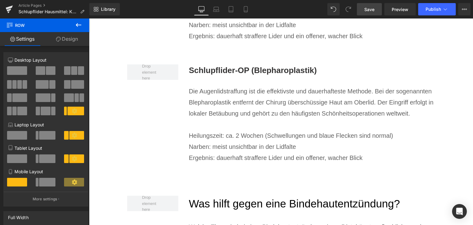
click at [234, 66] on b "Schlupflider-OP (Blepharoplastik)" at bounding box center [253, 70] width 128 height 9
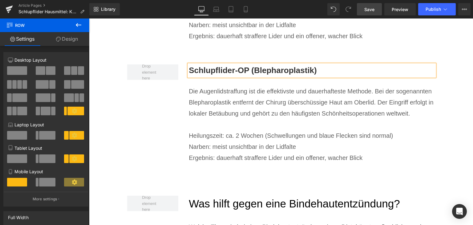
click at [234, 66] on b "Schlupflider-OP (Blepharoplastik)" at bounding box center [253, 70] width 128 height 9
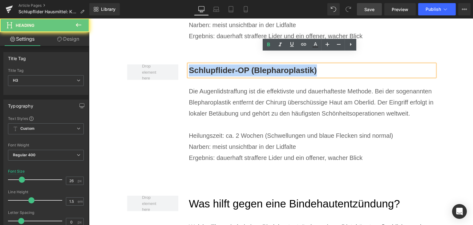
click at [234, 66] on b "Schlupflider-OP (Blepharoplastik)" at bounding box center [253, 70] width 128 height 9
paste div
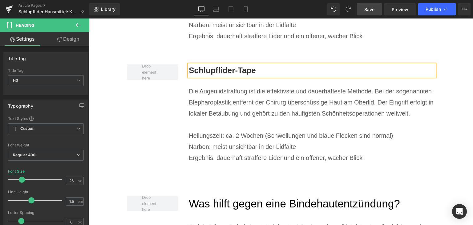
click at [218, 100] on p "Die Augenlidstraffung ist die effektivste und dauerhafteste Methode. Bei der so…" at bounding box center [312, 102] width 246 height 33
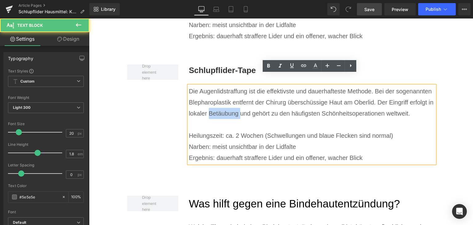
click at [218, 100] on p "Die Augenlidstraffung ist die effektivste und dauerhafteste Methode. Bei der so…" at bounding box center [312, 102] width 246 height 33
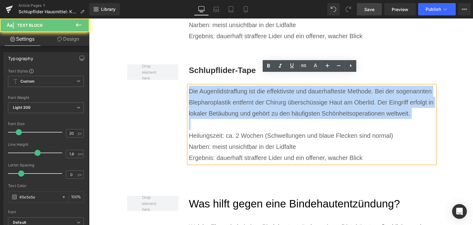
click at [218, 100] on p "Die Augenlidstraffung ist die effektivste und dauerhafteste Methode. Bei der so…" at bounding box center [312, 102] width 246 height 33
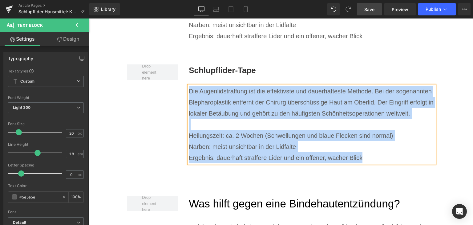
paste div
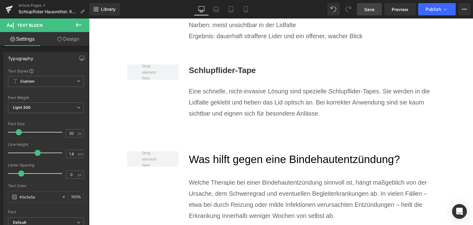
click at [371, 10] on span "Save" at bounding box center [369, 9] width 10 height 6
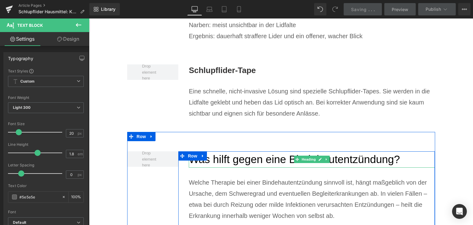
click at [254, 151] on h2 "Was hilft gegen eine Bindehautentzündung?" at bounding box center [312, 159] width 246 height 16
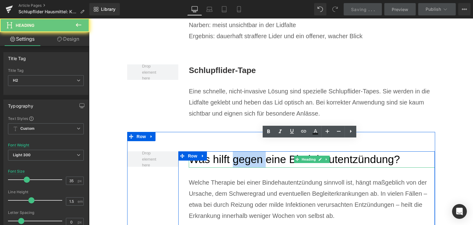
click at [254, 151] on h2 "Was hilft gegen eine Bindehautentzündung?" at bounding box center [312, 159] width 246 height 16
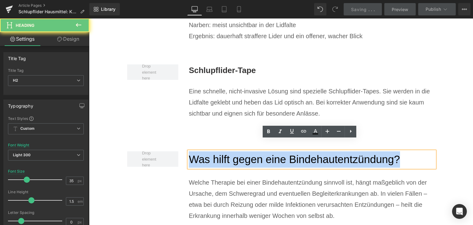
click at [254, 151] on h2 "Was hilft gegen eine Bindehautentzündung?" at bounding box center [312, 159] width 246 height 16
paste div
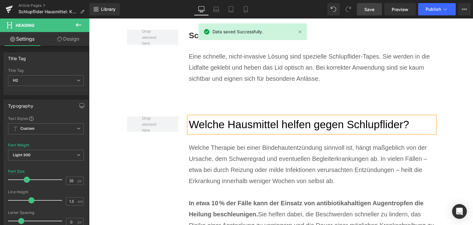
scroll to position [2837, 0]
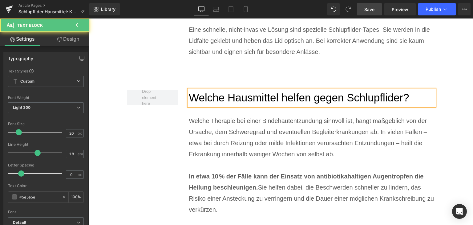
click at [209, 117] on p "Welche Therapie bei einer Bindehautentzündung sinnvoll ist, hängt maßgeblich vo…" at bounding box center [312, 137] width 246 height 44
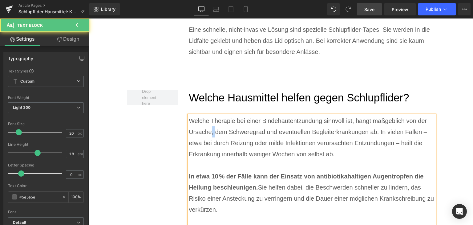
click at [209, 117] on p "Welche Therapie bei einer Bindehautentzündung sinnvoll ist, hängt maßgeblich vo…" at bounding box center [312, 137] width 246 height 44
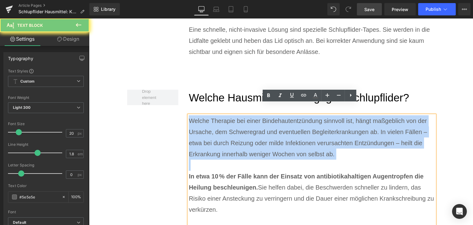
click at [209, 117] on p "Welche Therapie bei einer Bindehautentzündung sinnvoll ist, hängt maßgeblich vo…" at bounding box center [312, 137] width 246 height 44
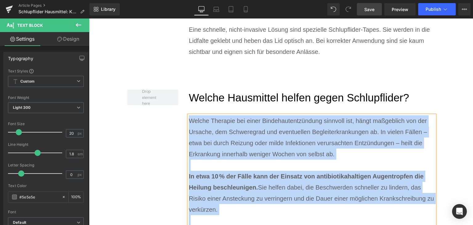
paste div
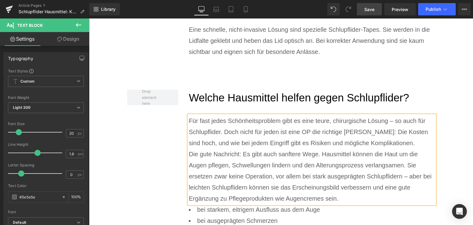
click at [392, 148] on p "Die gute Nachricht: Es gibt auch sanftere Wege. Hausmittel können die Haut um d…" at bounding box center [312, 175] width 246 height 55
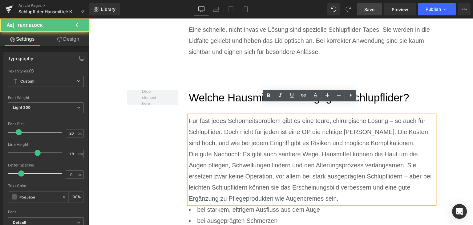
click at [391, 134] on p "Für fast jedes Schönheitsproblem gibt es eine teure, chirurgische Lösung – so a…" at bounding box center [312, 131] width 246 height 33
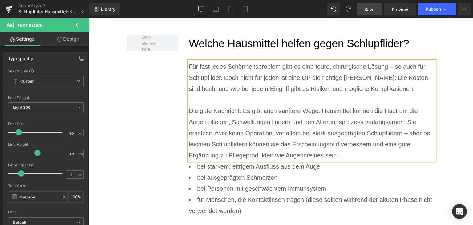
scroll to position [2899, 0]
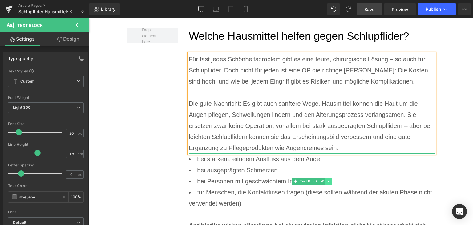
click at [327, 177] on link at bounding box center [328, 180] width 6 height 7
click at [330, 179] on icon at bounding box center [331, 180] width 3 height 3
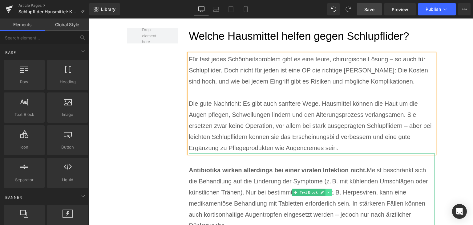
click at [327, 190] on icon at bounding box center [328, 192] width 3 height 4
click at [330, 190] on icon at bounding box center [331, 191] width 3 height 3
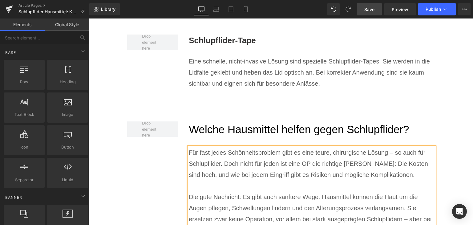
scroll to position [2776, 0]
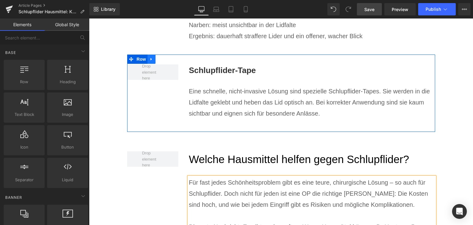
click at [150, 57] on icon at bounding box center [151, 59] width 4 height 5
click at [157, 57] on icon at bounding box center [159, 59] width 4 height 4
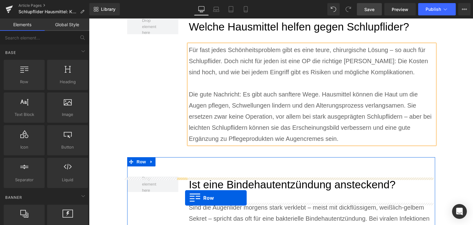
scroll to position [2948, 0]
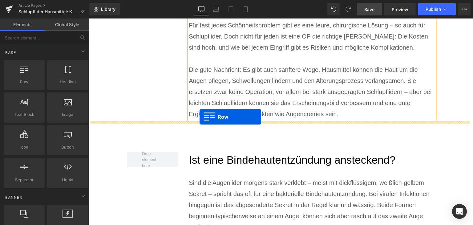
drag, startPoint x: 129, startPoint y: 124, endPoint x: 199, endPoint y: 117, distance: 70.5
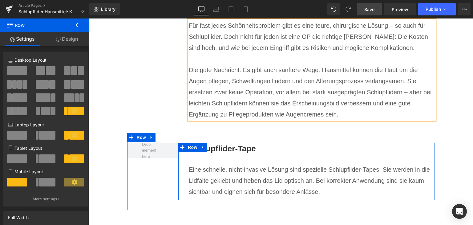
click at [239, 144] on b "Schlupflider-Tape" at bounding box center [222, 148] width 67 height 9
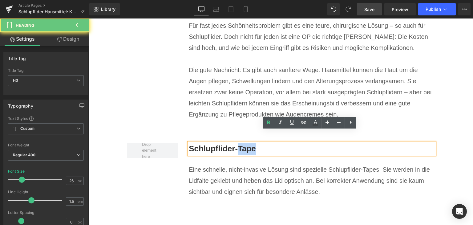
click at [239, 144] on b "Schlupflider-Tape" at bounding box center [222, 148] width 67 height 9
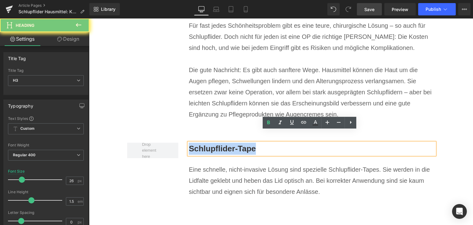
paste div
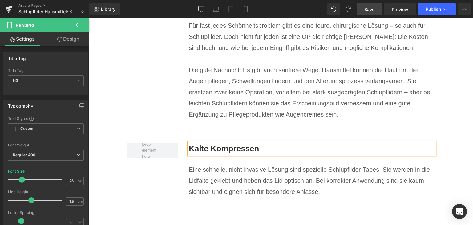
click at [232, 164] on p "Eine schnelle, nicht-invasive Lösung sind spezielle Schlupflider-Tapes. Sie wer…" at bounding box center [312, 180] width 246 height 33
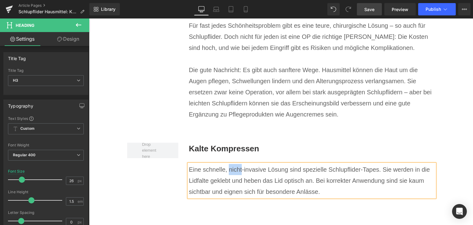
click at [232, 164] on p "Eine schnelle, nicht-invasive Lösung sind spezielle Schlupflider-Tapes. Sie wer…" at bounding box center [312, 180] width 246 height 33
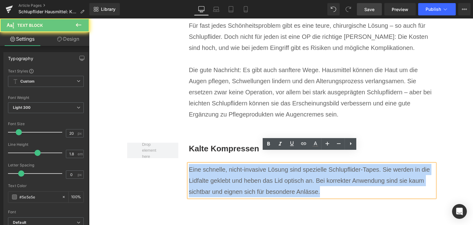
click at [232, 164] on p "Eine schnelle, nicht-invasive Lösung sind spezielle Schlupflider-Tapes. Sie wer…" at bounding box center [312, 180] width 246 height 33
paste div
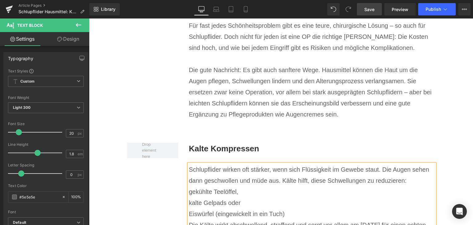
click at [414, 170] on p "Schlupflider wirken oft stärker, wenn sich Flüssigkeit im Gewebe staut. Die Aug…" at bounding box center [312, 175] width 246 height 22
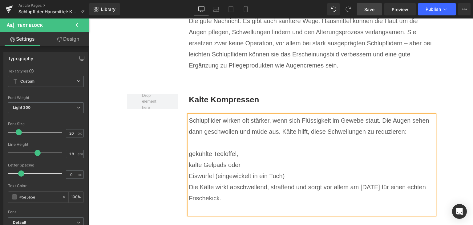
scroll to position [2994, 0]
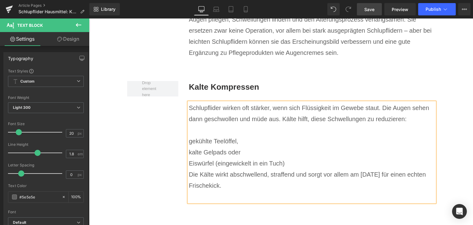
click at [306, 169] on p "Die Kälte wirkt abschwellend, straffend und sorgt vor allem am [DATE] für einen…" at bounding box center [312, 180] width 246 height 22
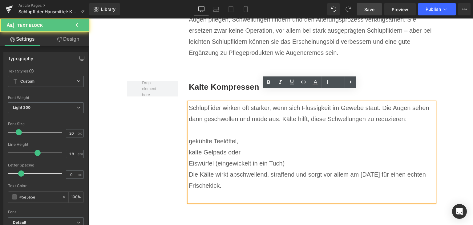
click at [305, 158] on p "Eiswürfel (eingewickelt in ein Tuch)" at bounding box center [312, 163] width 246 height 11
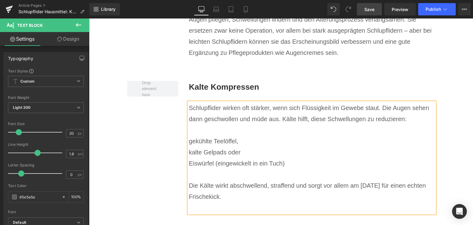
click at [211, 202] on p at bounding box center [312, 207] width 246 height 11
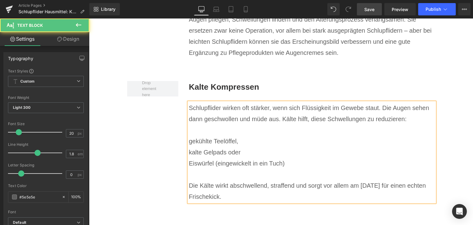
click at [189, 131] on div "Schlupflider wirken oft stärker, wenn sich Flüssigkeit im Gewebe staut. Die Aug…" at bounding box center [312, 152] width 246 height 100
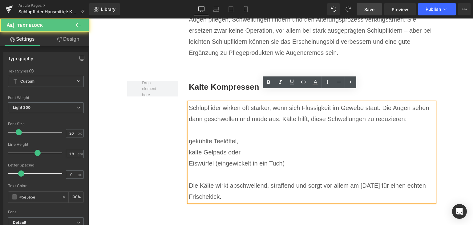
click at [189, 135] on p "gekühlte Teelöffel," at bounding box center [312, 140] width 246 height 11
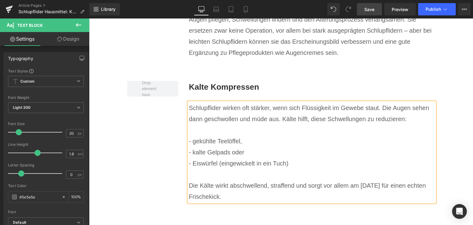
click at [141, 122] on div "Kalte Kompressen Heading Schlupflider wirken oft stärker, wenn sich Flüssigkeit…" at bounding box center [281, 143] width 308 height 144
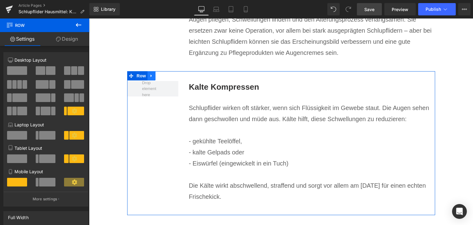
click at [151, 71] on link at bounding box center [151, 75] width 8 height 9
click at [158, 74] on icon at bounding box center [159, 76] width 4 height 4
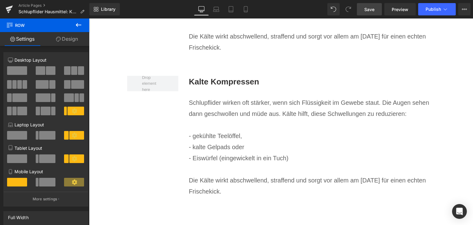
scroll to position [3154, 0]
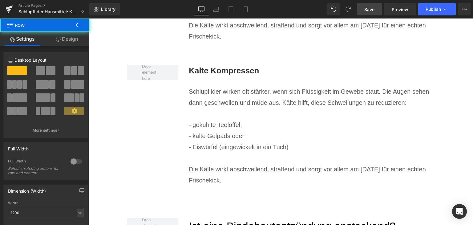
click at [215, 66] on div "Kalte Kompressen Heading Schlupflider wirken oft stärker, wenn sich Flüssigkeit…" at bounding box center [312, 125] width 246 height 121
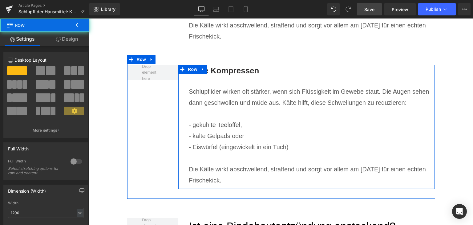
click at [215, 66] on b "Kalte Kompressen" at bounding box center [224, 70] width 70 height 9
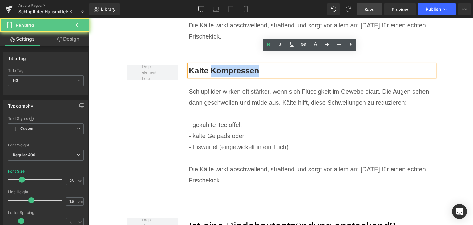
click at [215, 66] on b "Kalte Kompressen" at bounding box center [224, 70] width 70 height 9
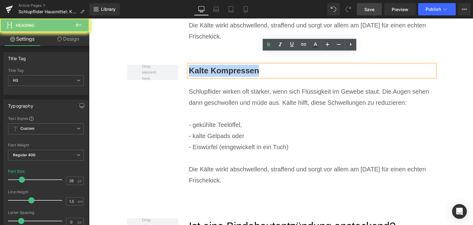
click at [215, 66] on b "Kalte Kompressen" at bounding box center [224, 70] width 70 height 9
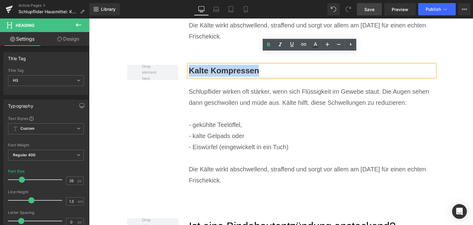
paste div
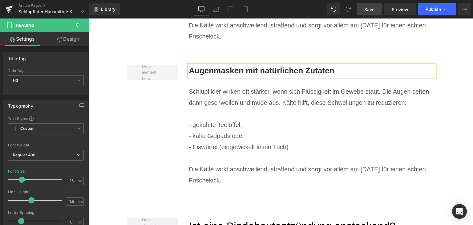
click at [218, 108] on p at bounding box center [312, 113] width 246 height 11
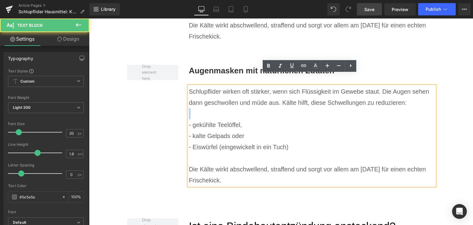
click at [218, 108] on p at bounding box center [312, 113] width 246 height 11
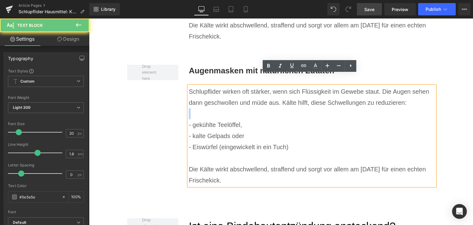
click at [218, 108] on p at bounding box center [312, 113] width 246 height 11
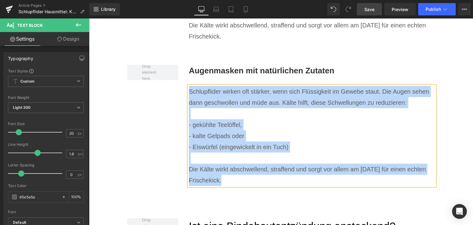
paste div
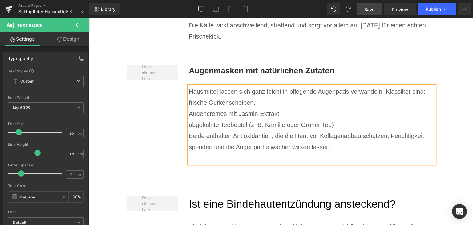
click at [269, 108] on p "Augencremes mit Jasmin-Extrakt" at bounding box center [312, 113] width 246 height 11
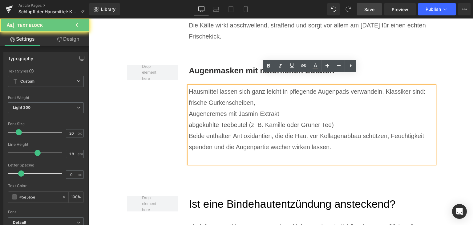
click at [271, 97] on p "frische Gurkenscheiben," at bounding box center [312, 102] width 246 height 11
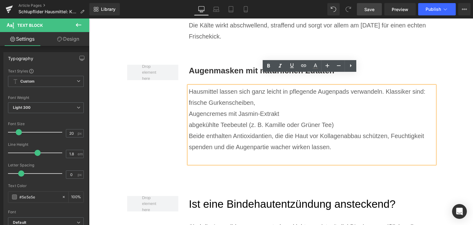
click at [429, 86] on p "Hausmittel lassen sich ganz leicht in pflegende Augenpads verwandeln. Klassiker…" at bounding box center [312, 91] width 246 height 11
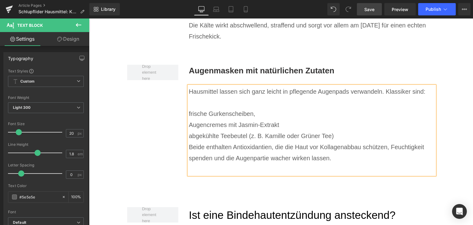
click at [387, 130] on p "abgekühlte Teebeutel (z. B. Kamille oder Grüner Tee)" at bounding box center [312, 135] width 246 height 11
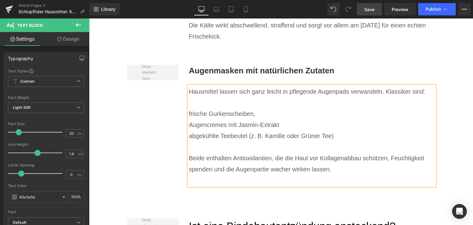
click at [293, 174] on p at bounding box center [312, 179] width 246 height 11
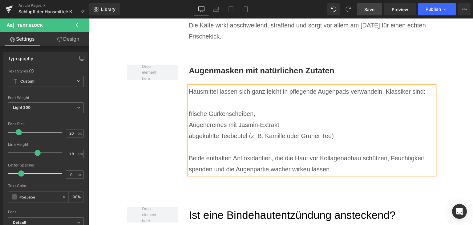
click at [189, 108] on p "frische Gurkenscheiben," at bounding box center [312, 113] width 246 height 11
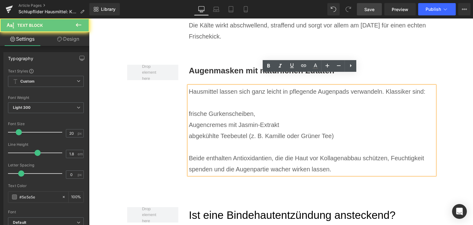
click at [189, 108] on p "frische Gurkenscheiben," at bounding box center [312, 113] width 246 height 11
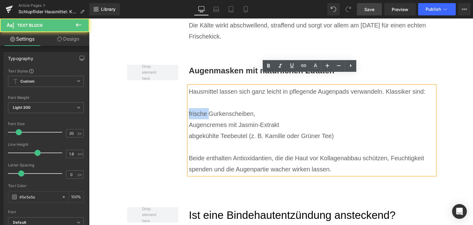
click at [189, 108] on p "frische Gurkenscheiben," at bounding box center [312, 113] width 246 height 11
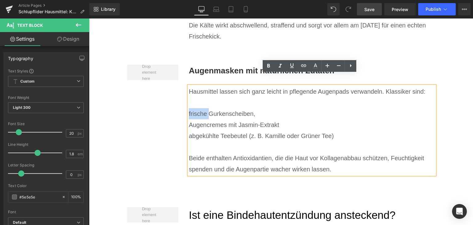
click at [189, 108] on p "frische Gurkenscheiben," at bounding box center [312, 113] width 246 height 11
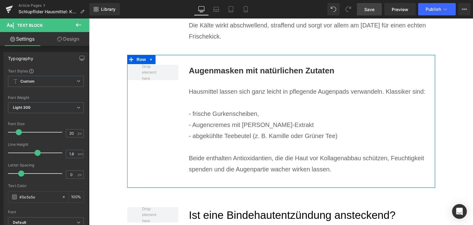
click at [150, 58] on icon at bounding box center [150, 59] width 1 height 3
click at [157, 57] on icon at bounding box center [159, 59] width 4 height 4
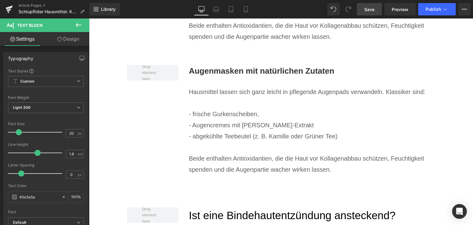
scroll to position [3287, 0]
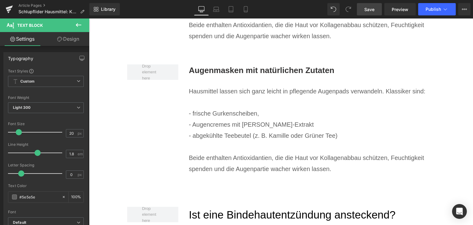
click at [223, 66] on b "Augenmasken mit natürlichen Zutaten" at bounding box center [261, 70] width 145 height 9
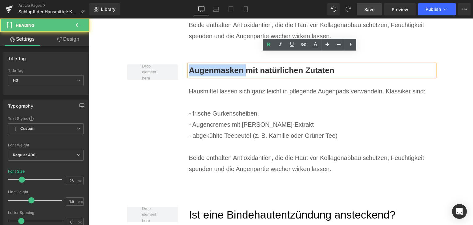
click at [223, 66] on b "Augenmasken mit natürlichen Zutaten" at bounding box center [261, 70] width 145 height 9
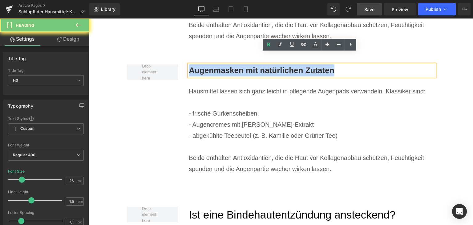
click at [223, 66] on b "Augenmasken mit natürlichen Zutaten" at bounding box center [261, 70] width 145 height 9
paste div
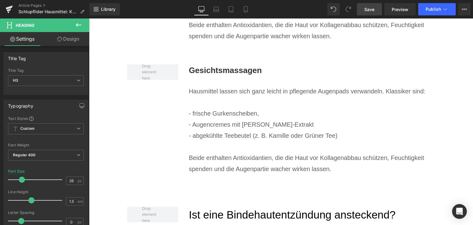
click at [229, 119] on p "- Augencremes mit [PERSON_NAME]-Extrakt" at bounding box center [312, 124] width 246 height 11
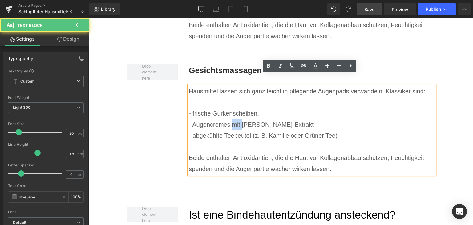
click at [229, 119] on p "- Augencremes mit [PERSON_NAME]-Extrakt" at bounding box center [312, 124] width 246 height 11
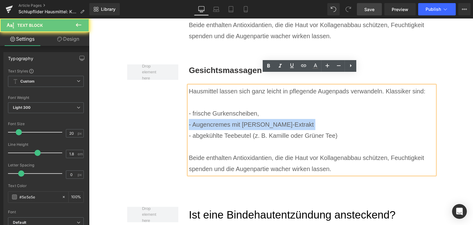
click at [229, 119] on p "- Augencremes mit [PERSON_NAME]-Extrakt" at bounding box center [312, 124] width 246 height 11
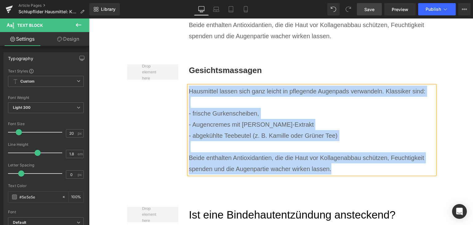
paste div
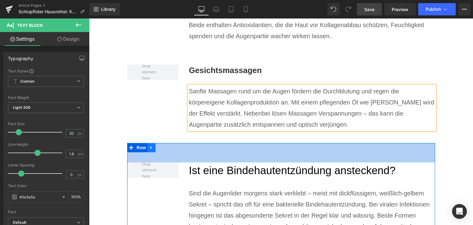
click at [152, 143] on link at bounding box center [151, 147] width 8 height 9
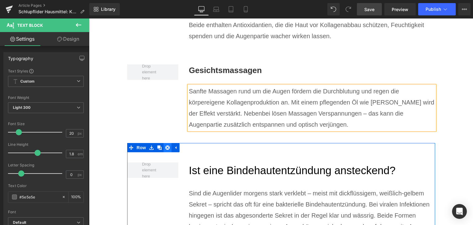
click at [165, 145] on icon at bounding box center [167, 147] width 4 height 4
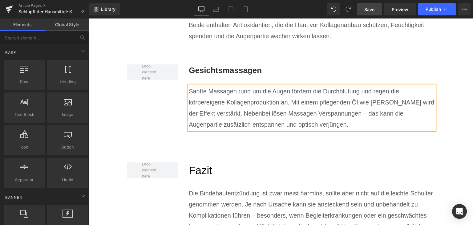
scroll to position [3348, 0]
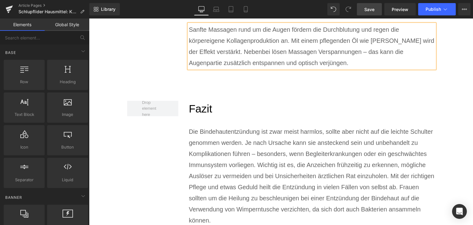
click at [227, 144] on p "Die Bindehautentzündung ist zwar meist harmlos, sollte aber nicht auf die leich…" at bounding box center [312, 176] width 246 height 100
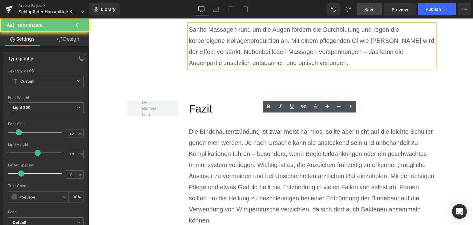
click at [227, 144] on p "Die Bindehautentzündung ist zwar meist harmlos, sollte aber nicht auf die leich…" at bounding box center [312, 176] width 246 height 100
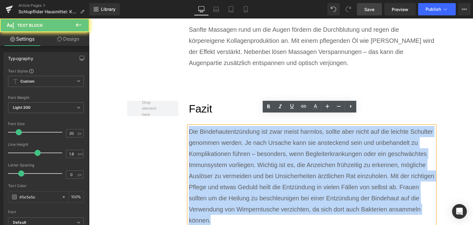
click at [227, 144] on p "Die Bindehautentzündung ist zwar meist harmlos, sollte aber nicht auf die leich…" at bounding box center [312, 176] width 246 height 100
paste div
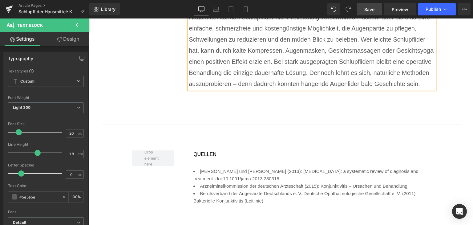
scroll to position [3533, 0]
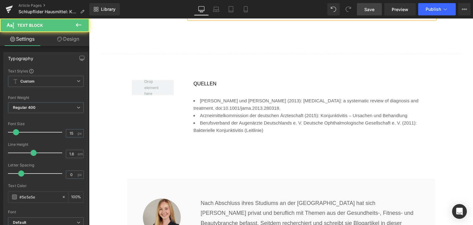
click at [227, 119] on li "Berufsverband der Augenärzte Deutschlands e. V. Deutsche Ophthalmologische Gese…" at bounding box center [311, 126] width 237 height 15
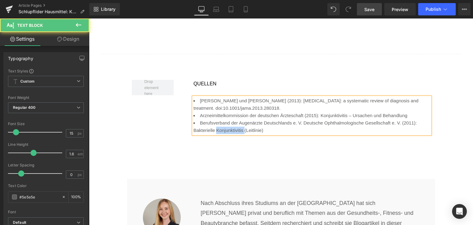
click at [227, 119] on li "Berufsverband der Augenärzte Deutschlands e. V. Deutsche Ophthalmologische Gese…" at bounding box center [311, 126] width 237 height 15
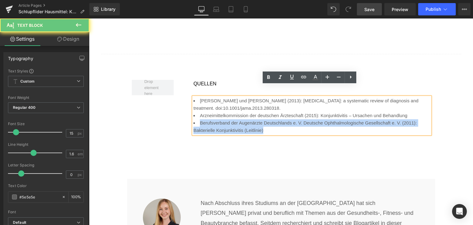
click at [227, 119] on li "Berufsverband der Augenärzte Deutschlands e. V. Deutsche Ophthalmologische Gese…" at bounding box center [311, 126] width 237 height 15
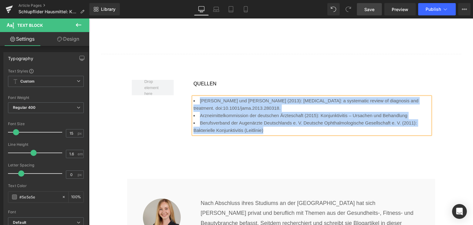
paste div
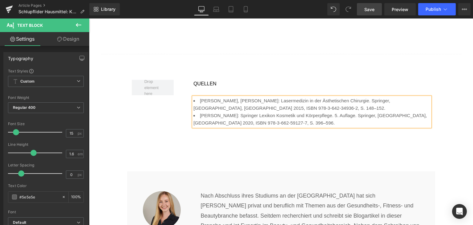
click at [371, 10] on span "Save" at bounding box center [369, 9] width 10 height 6
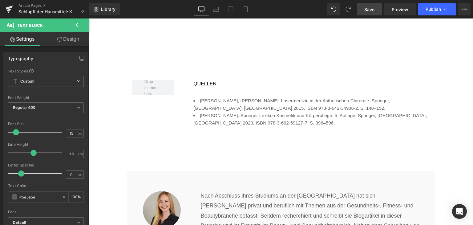
click at [367, 11] on span "Save" at bounding box center [369, 9] width 10 height 6
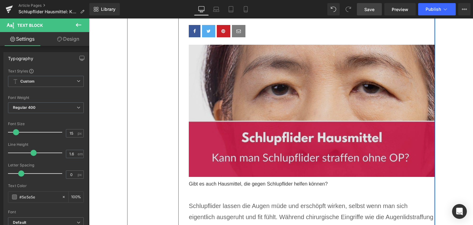
scroll to position [123, 0]
